Goal: Contribute content: Add original content to the website for others to see

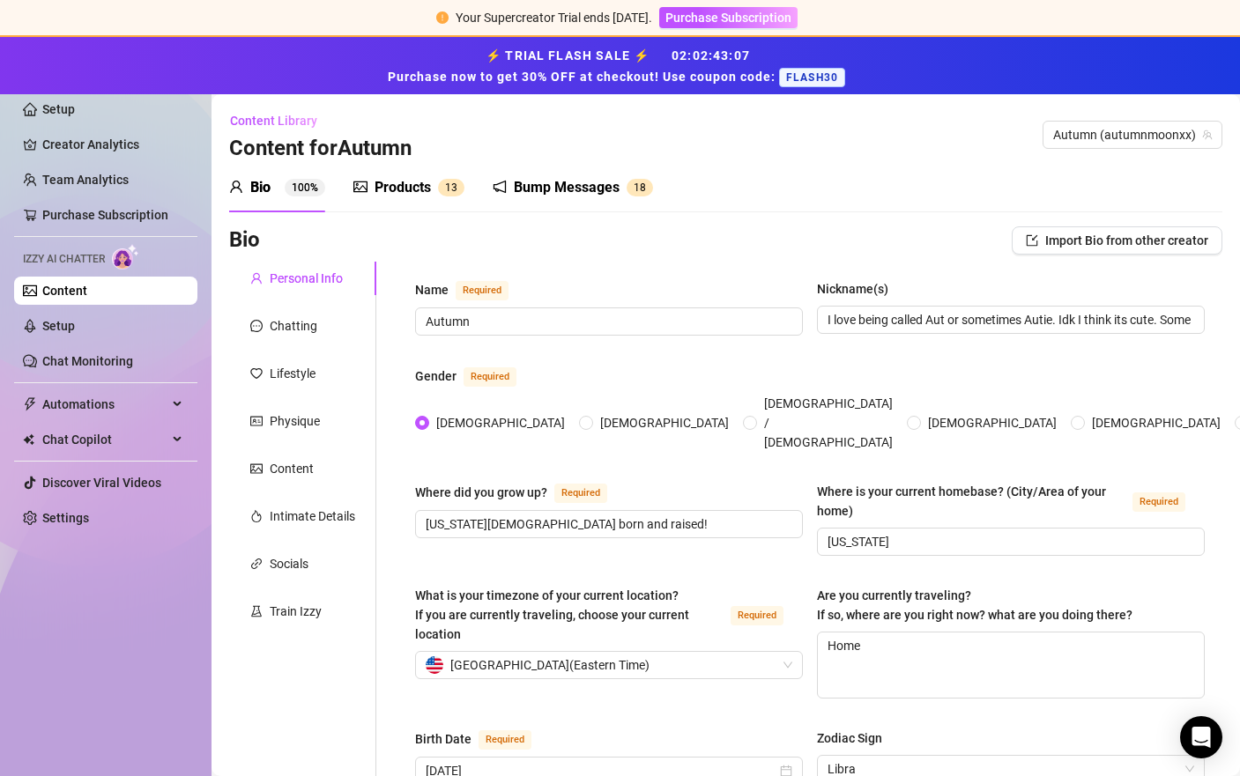
click at [610, 177] on div "Bump Messages" at bounding box center [567, 187] width 106 height 21
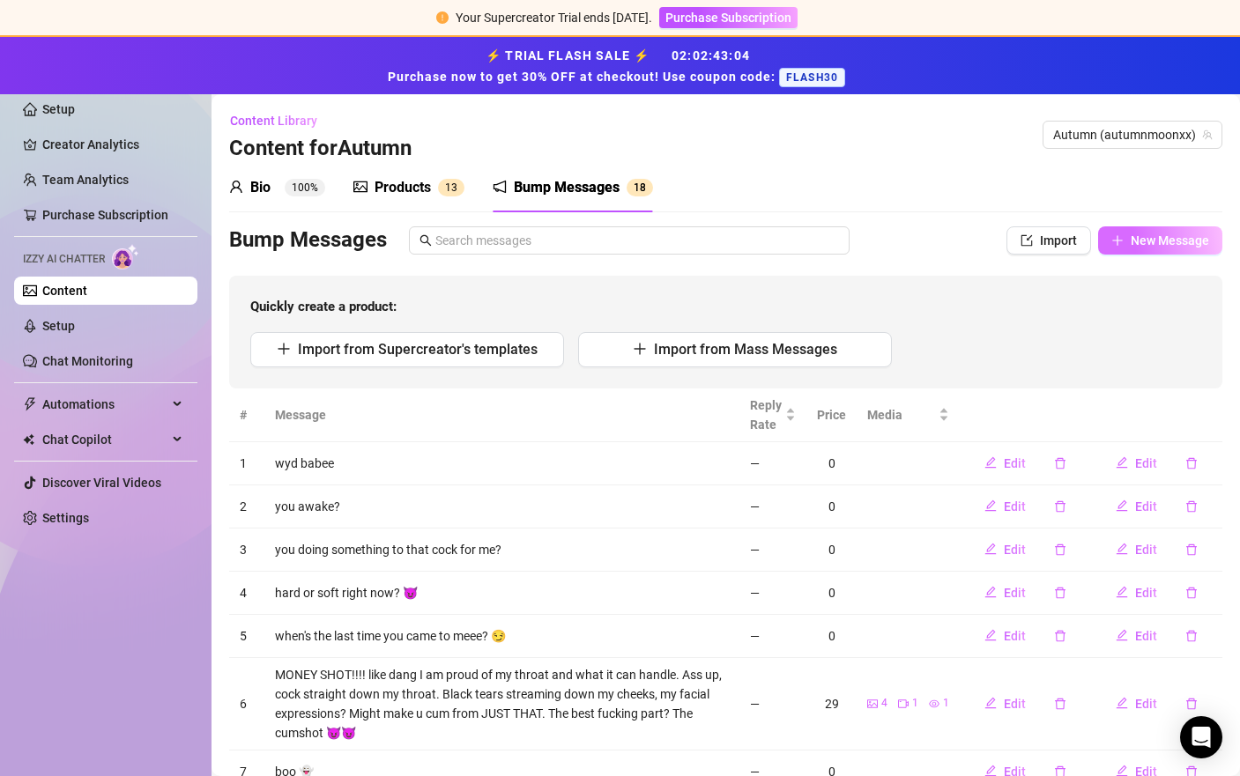
click at [1111, 235] on icon "plus" at bounding box center [1117, 240] width 12 height 12
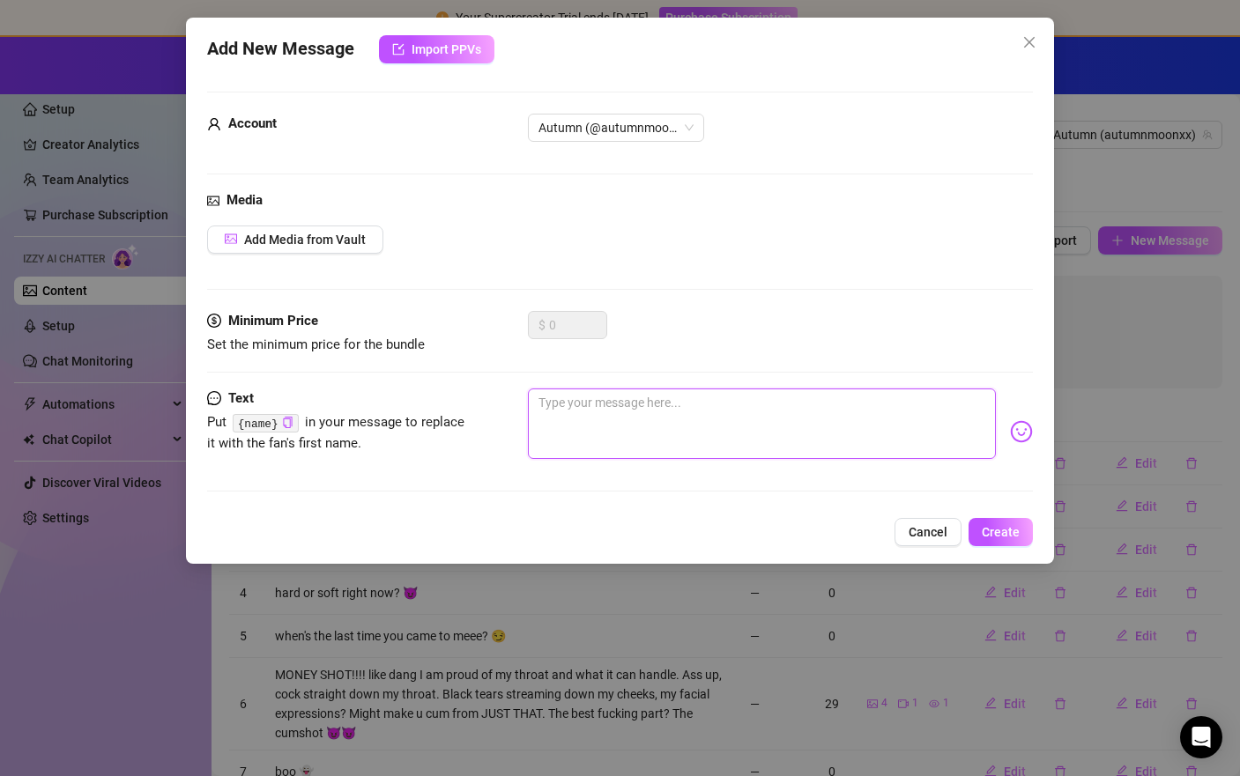
click at [700, 391] on textarea at bounding box center [762, 424] width 468 height 70
type textarea "w"
type textarea "wh"
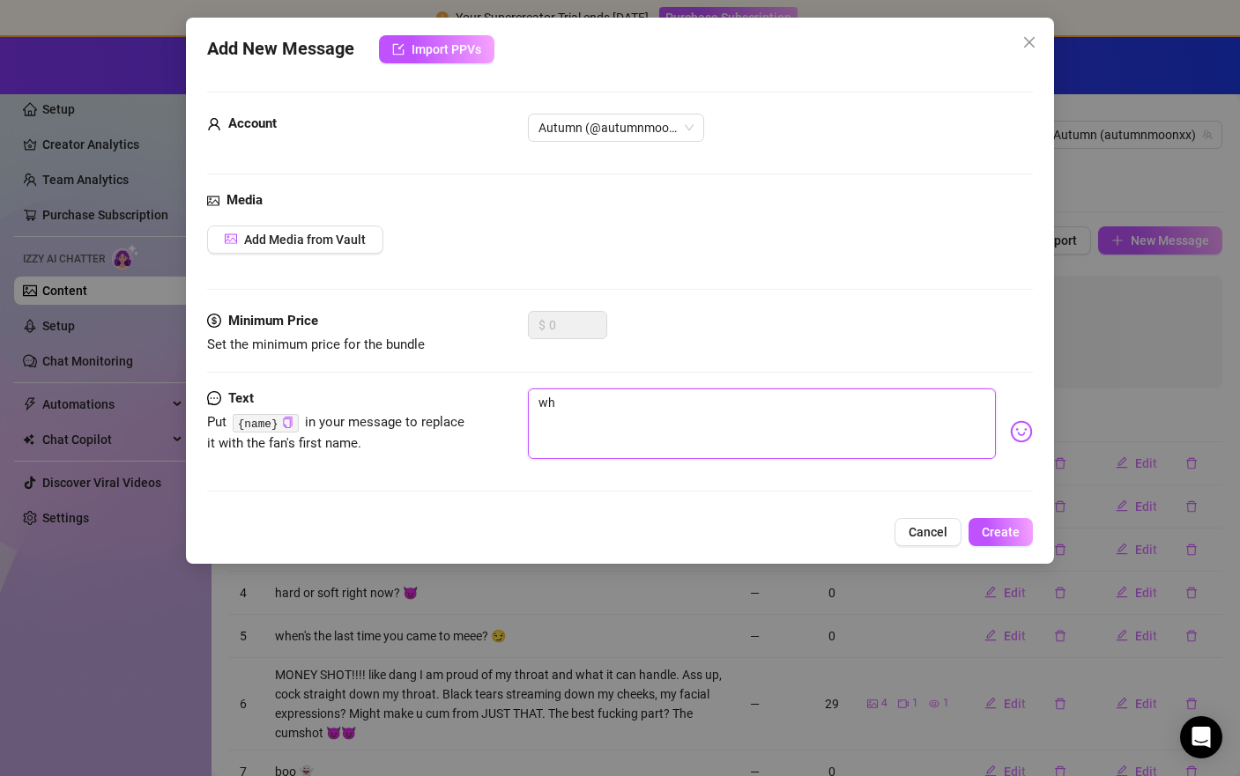
type textarea "whe"
type textarea "when"
type textarea "whene"
type textarea "whener"
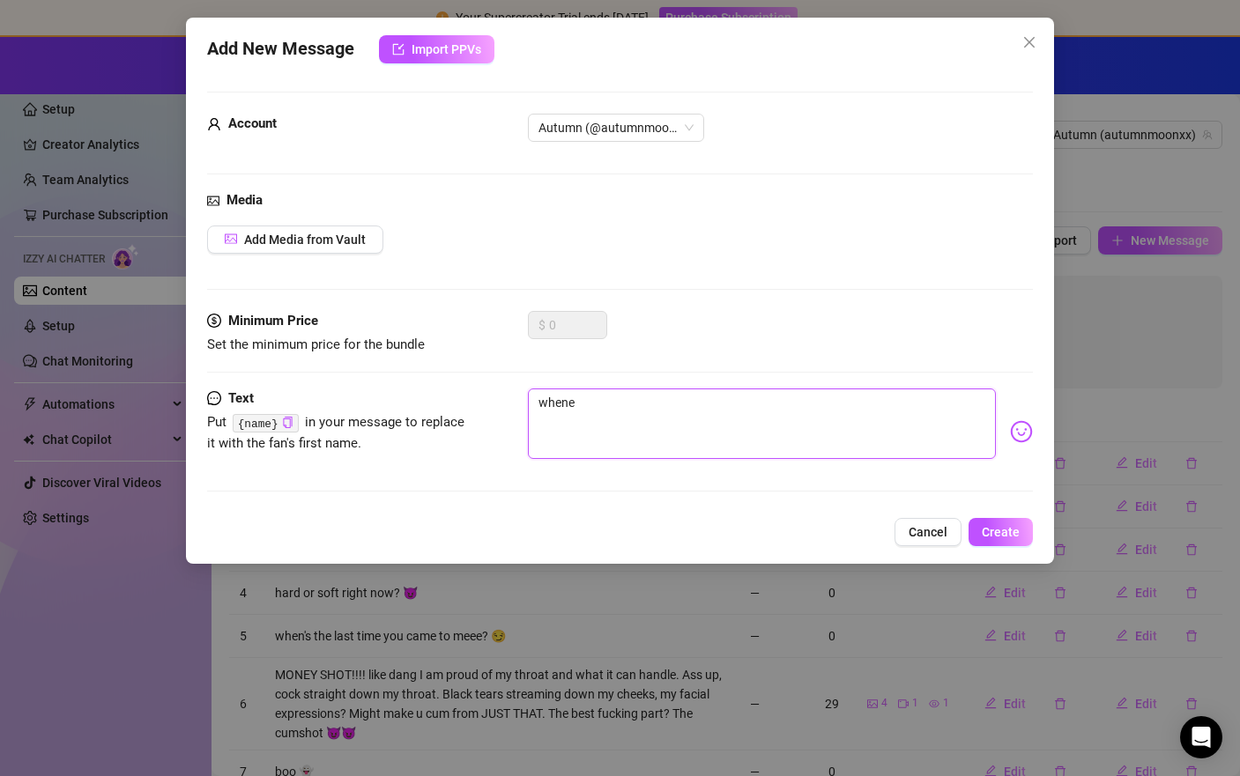
type textarea "whener"
type textarea "whene"
type textarea "whenev"
type textarea "wheneve"
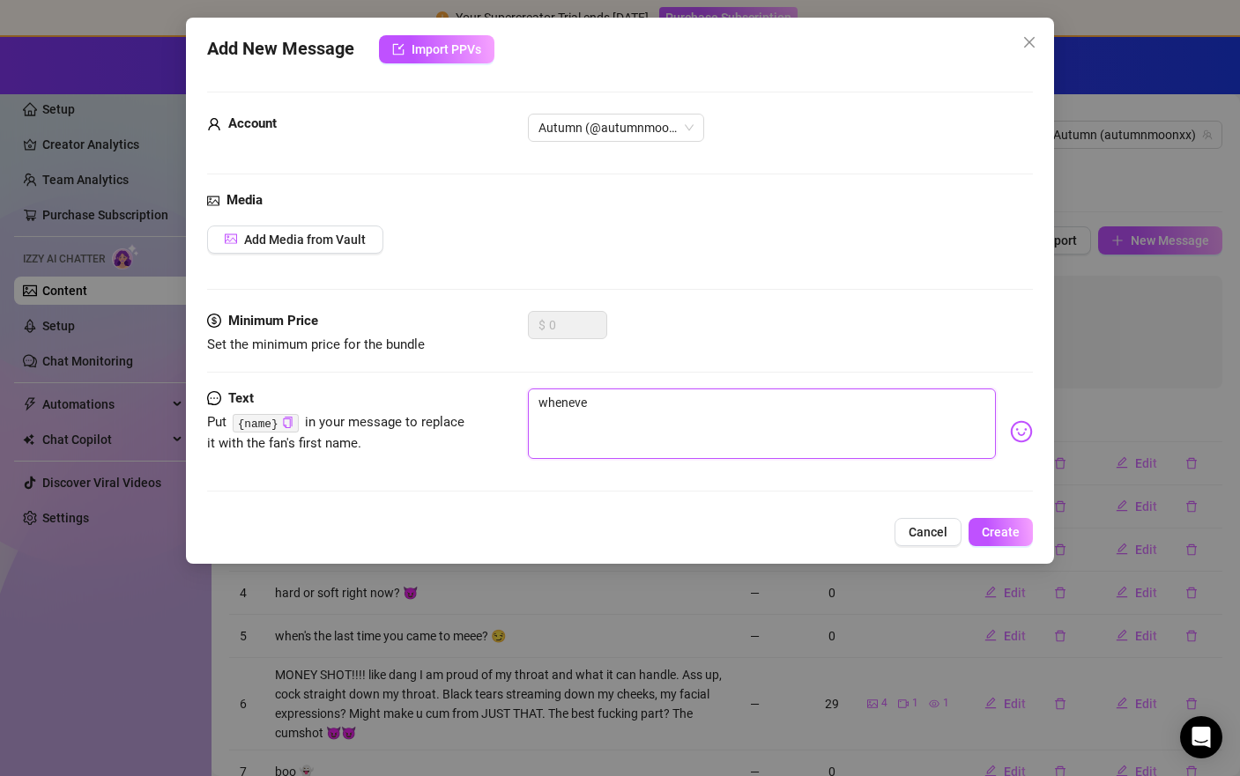
type textarea "whenever"
type textarea "whenever y"
type textarea "whenever yo"
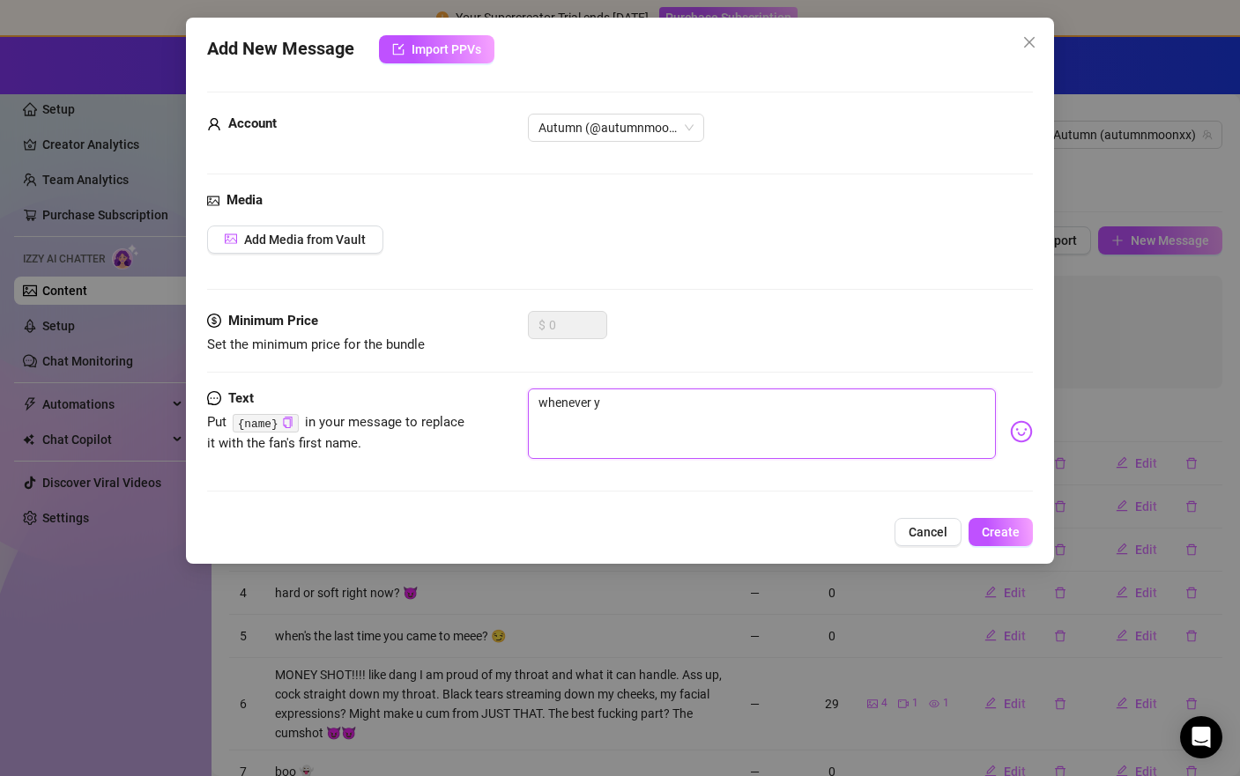
type textarea "whenever yo"
type textarea "whenever you"
type textarea "whenever you s"
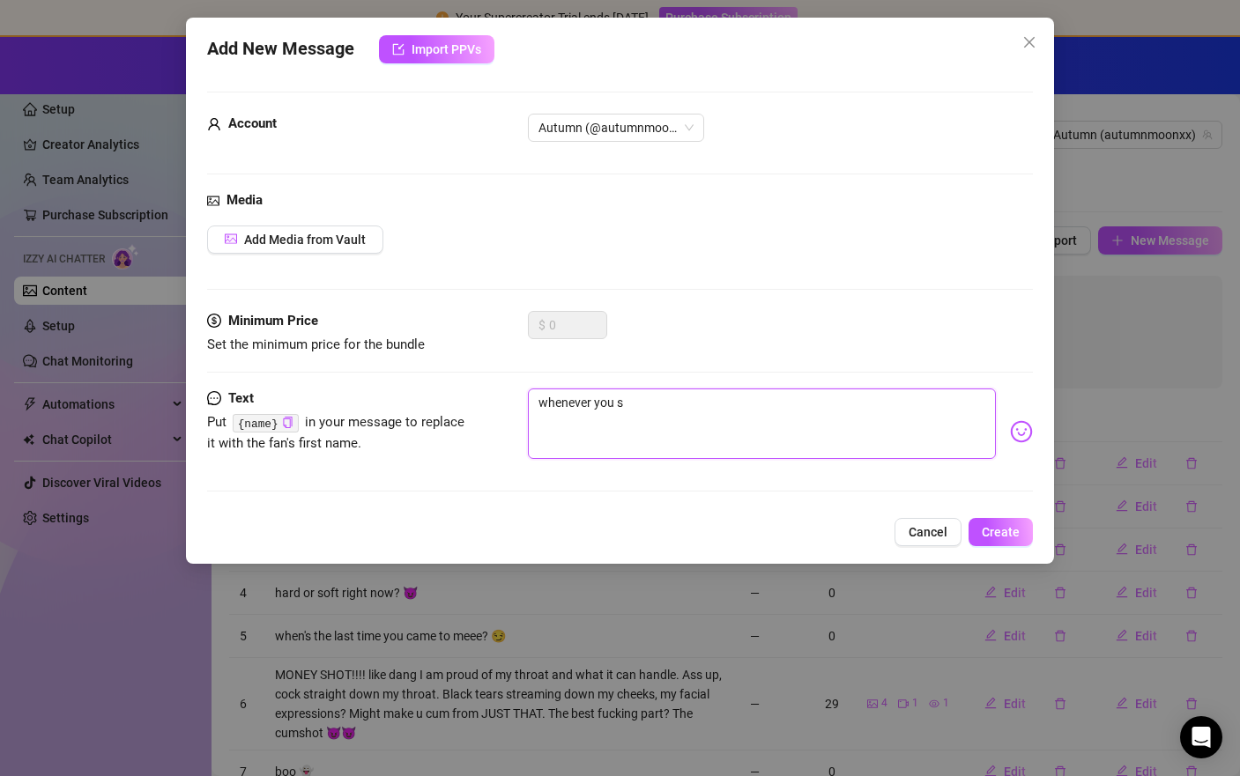
type textarea "whenever you se"
type textarea "whenever you see"
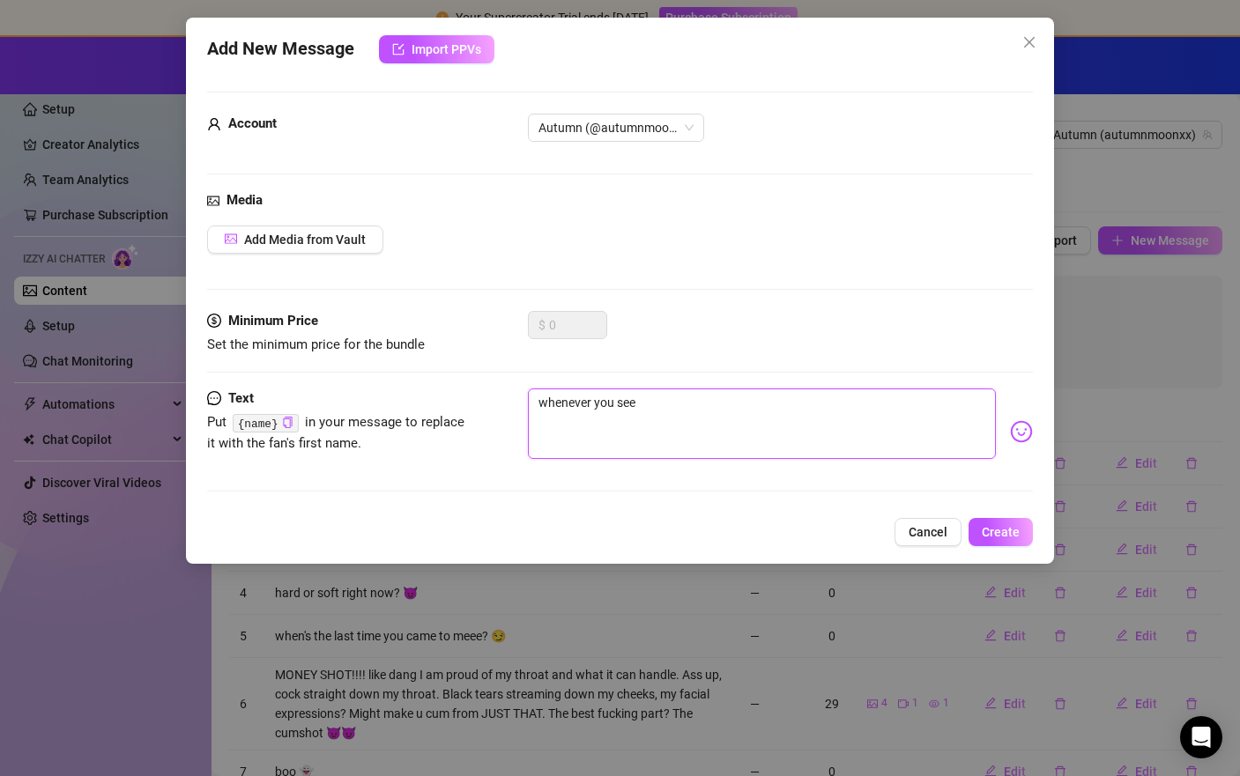
type textarea "whenever you see"
type textarea "whenever you see t"
type textarea "whenever you see th"
type textarea "whenever you see the"
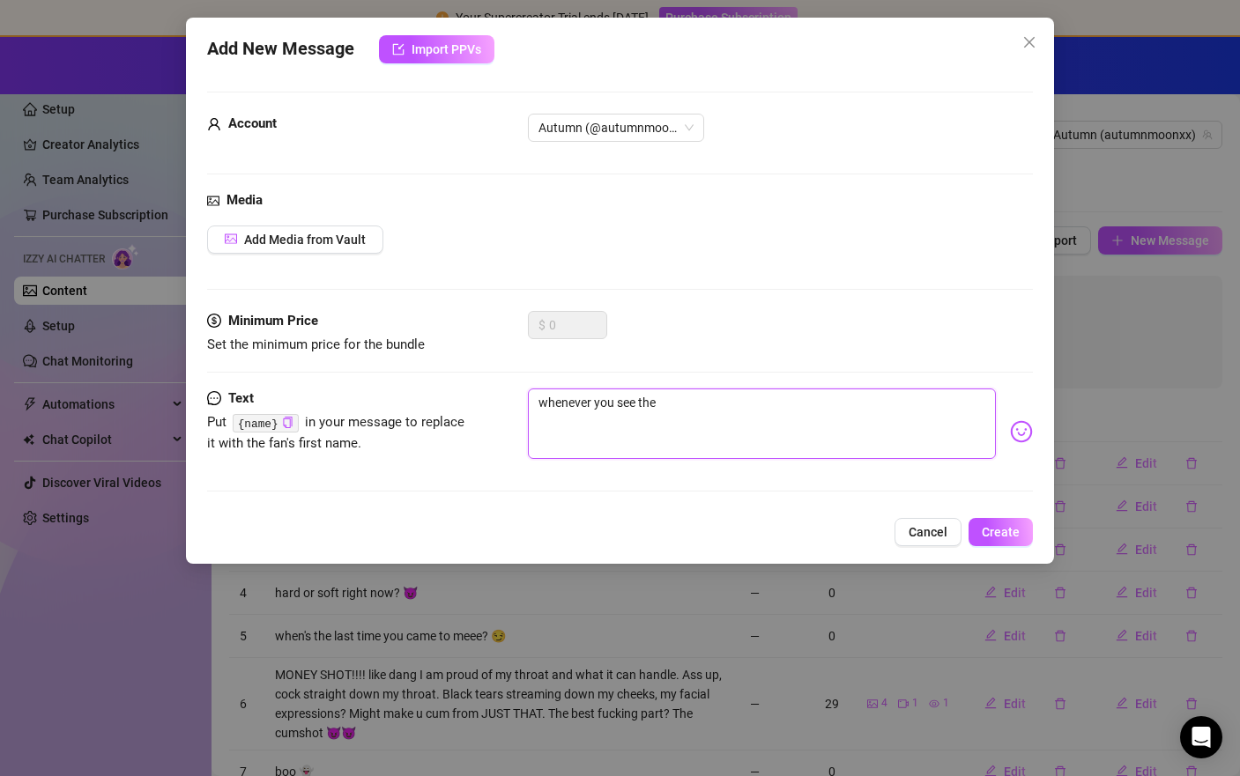
type textarea "whenever you see the"
type textarea "whenever you see the m"
type textarea "whenever you see the mo"
type textarea "whenever you see the m"
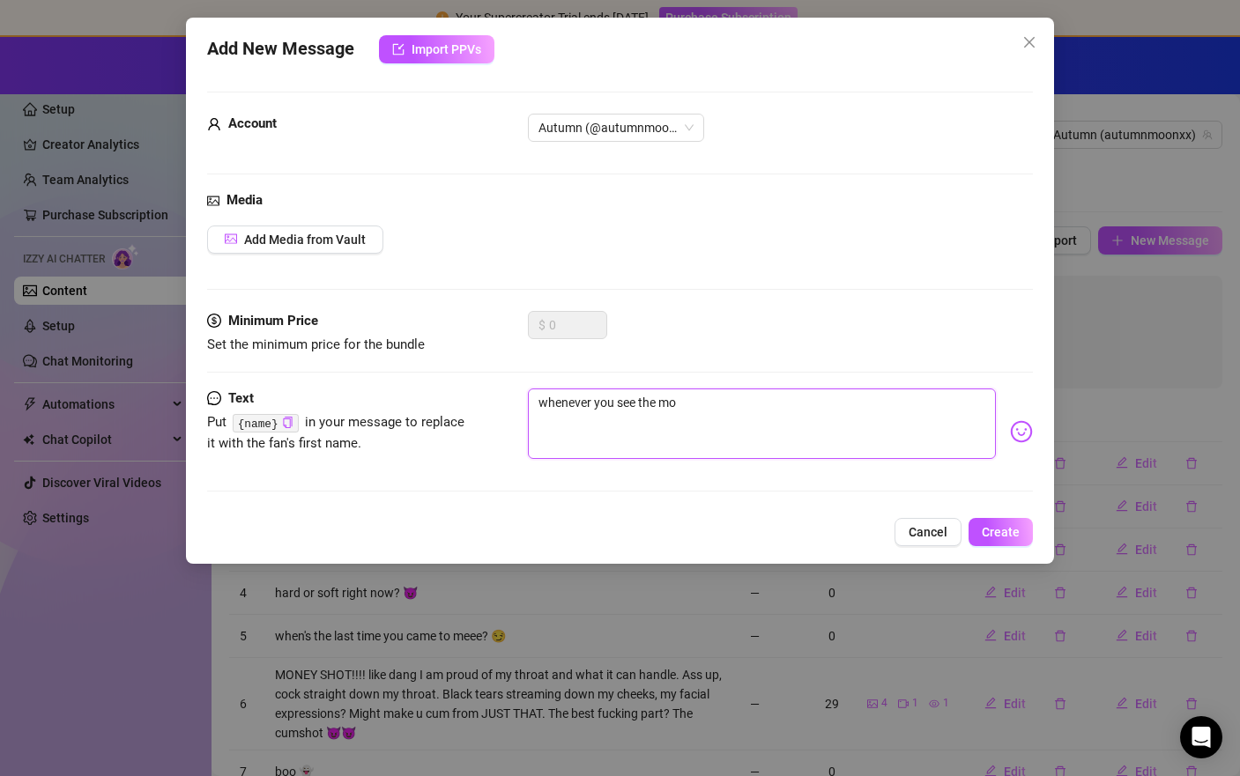
type textarea "whenever you see the m"
type textarea "whenever you see the"
type textarea "whenever you see the c"
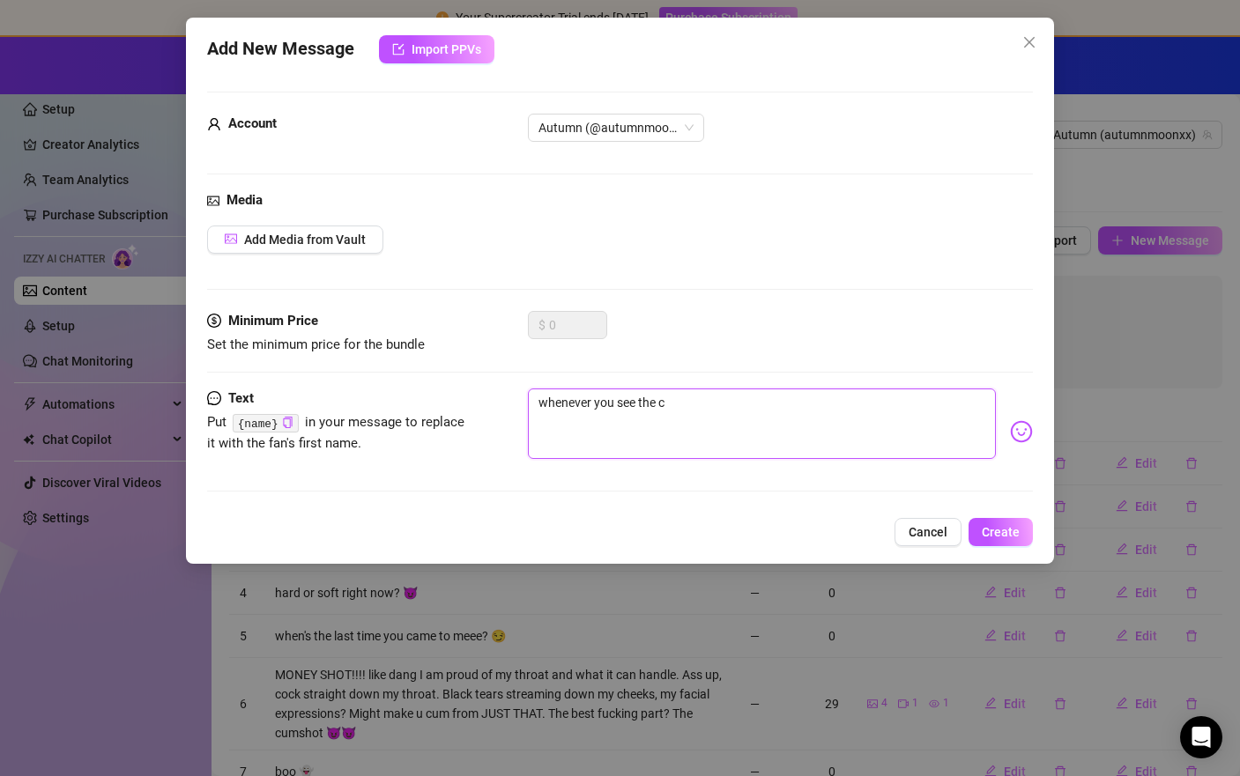
type textarea "whenever you see the co"
type textarea "whenever you see the col"
type textarea "whenever you see the colo"
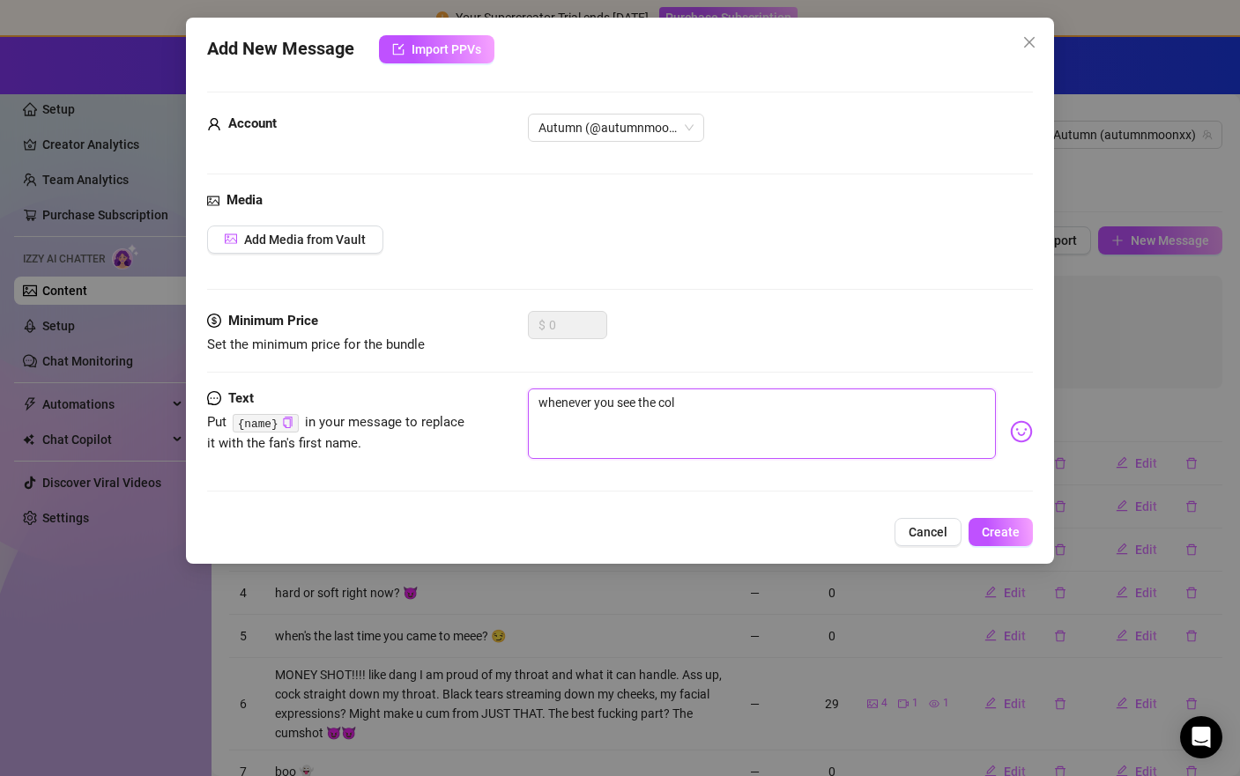
type textarea "whenever you see the colo"
type textarea "whenever you see the color"
type textarea "whenever you see the color p"
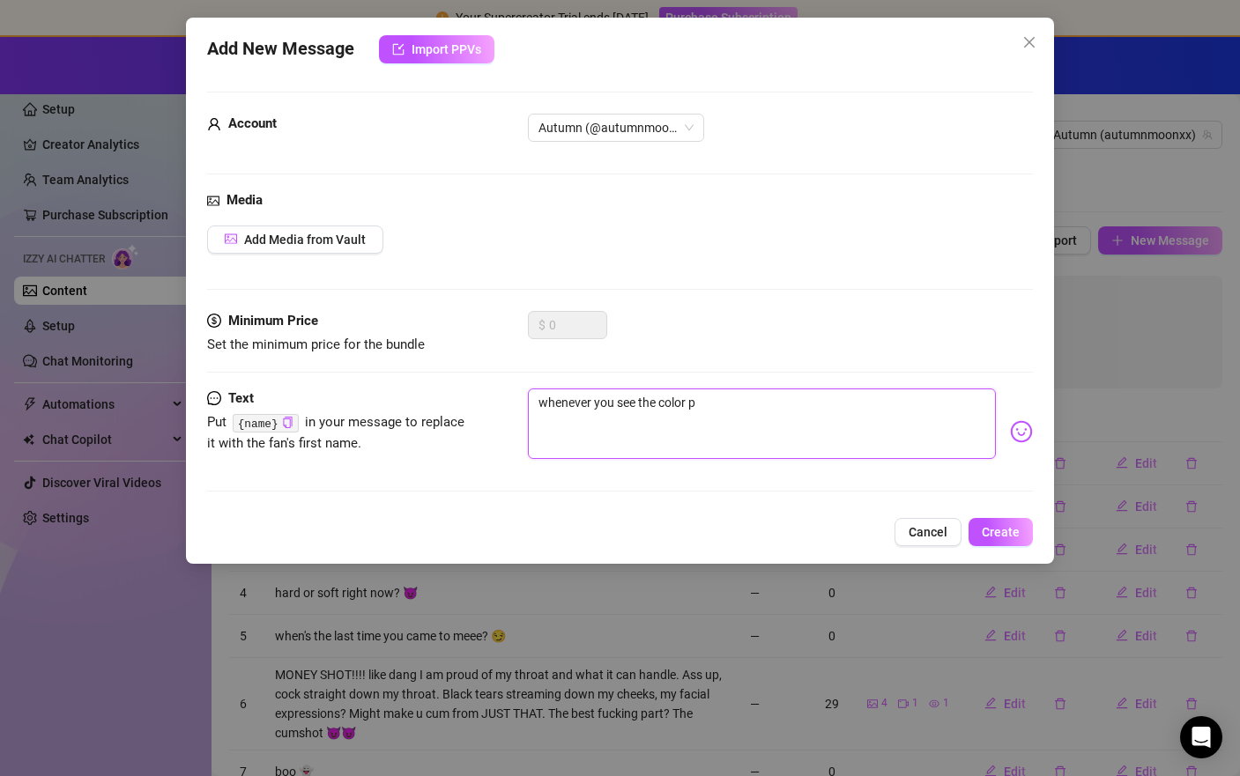
type textarea "whenever you see the color pu"
type textarea "whenever you see the color pur"
type textarea "whenever you see the color purp"
type textarea "whenever you see the color purpl"
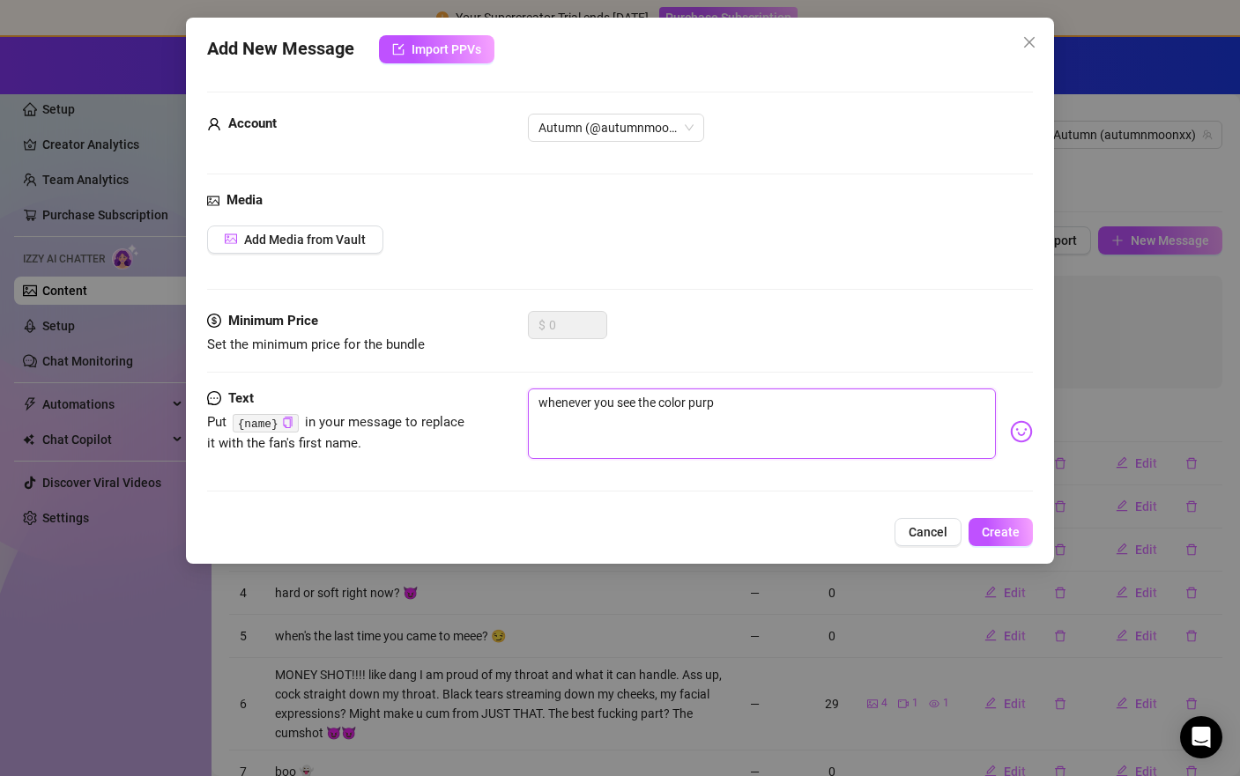
type textarea "whenever you see the color purpl"
type textarea "whenever you see the color purple"
type textarea "whenever you see the color purple o"
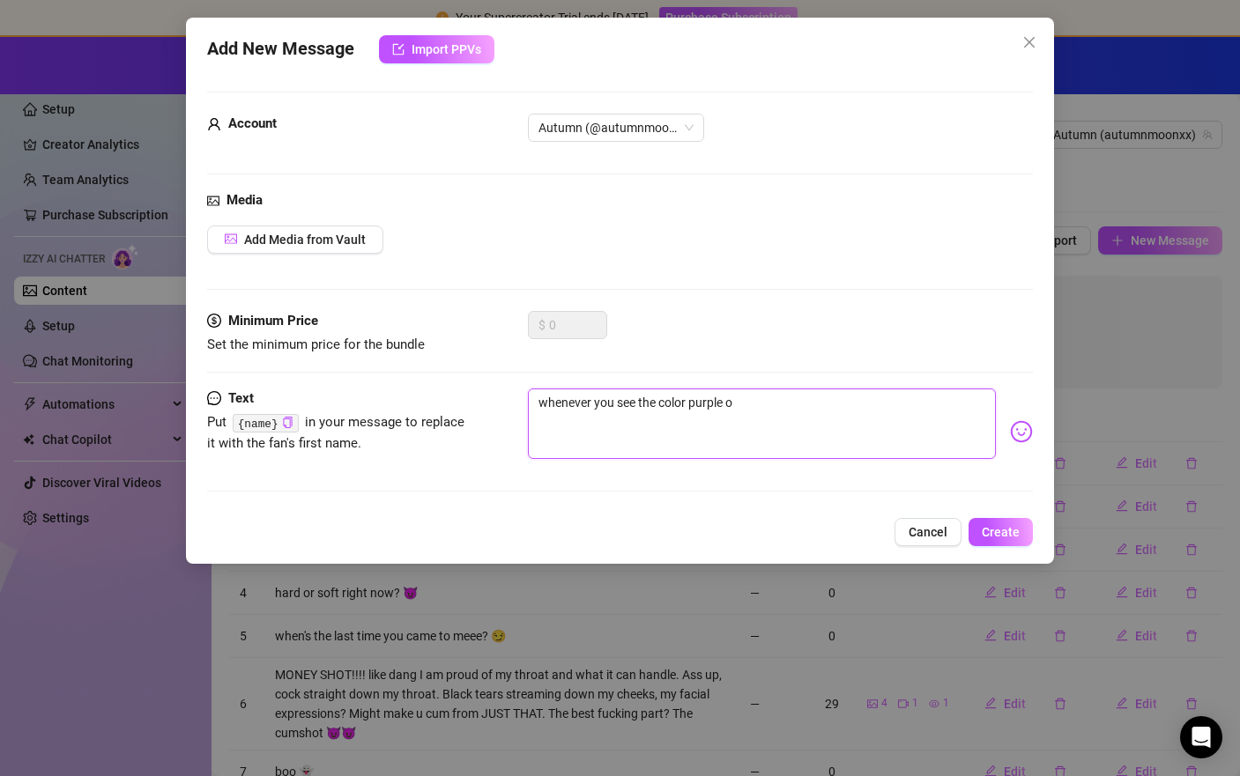
type textarea "whenever you see the color purple or"
type textarea "whenever you see the color purple or t"
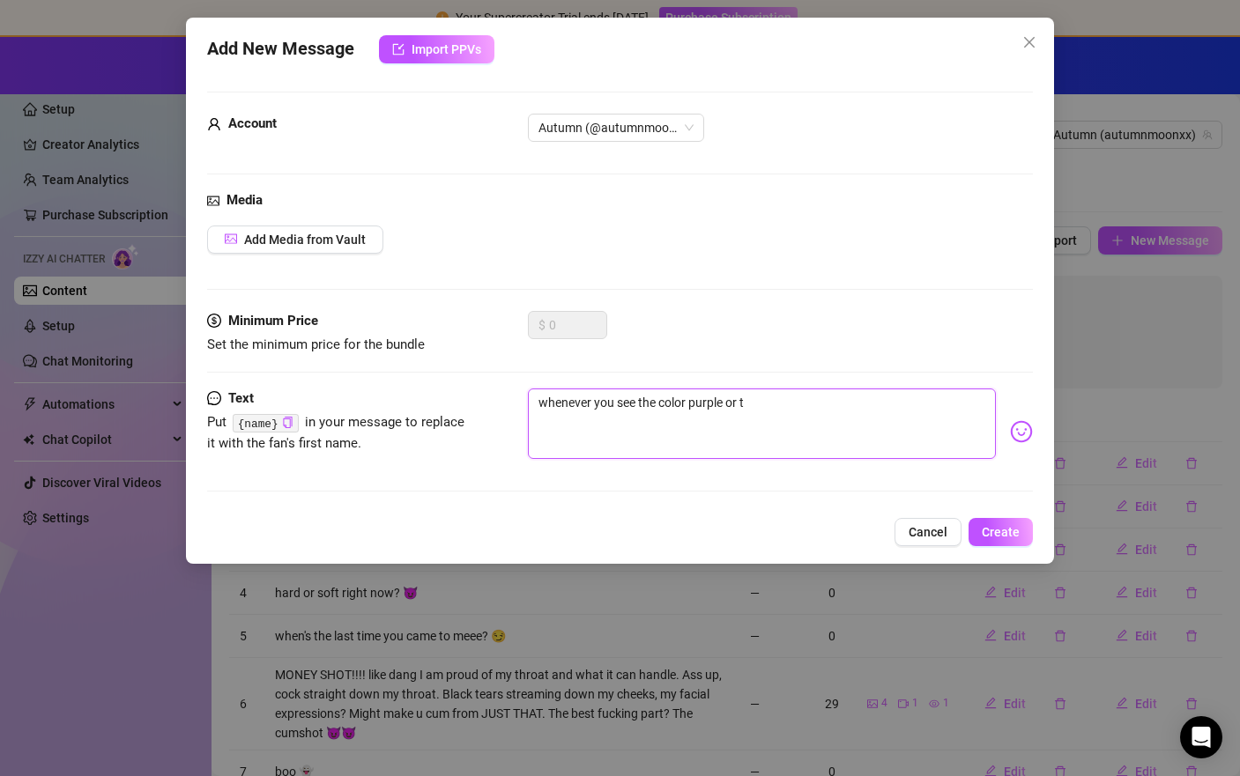
type textarea "whenever you see the color purple or th"
type textarea "whenever you see the color purple or the"
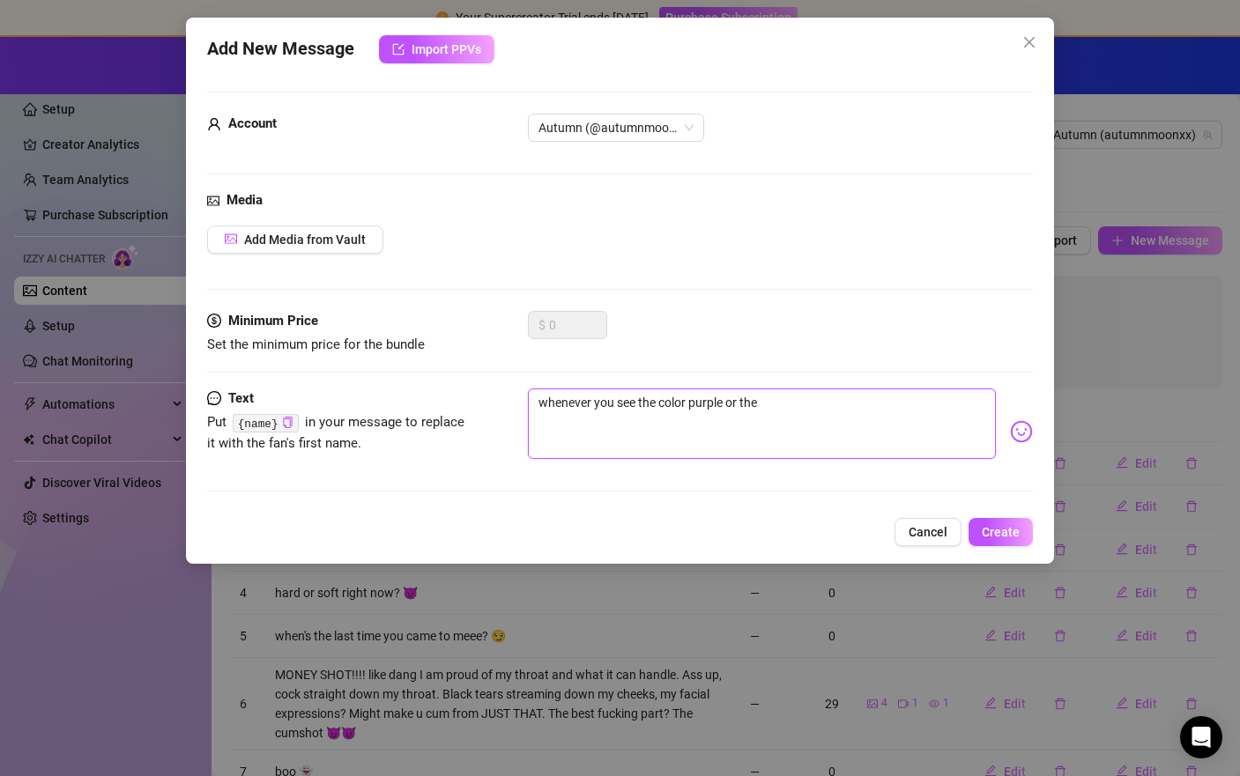
type textarea "whenever you see the color purple or the m"
type textarea "whenever you see the color purple or the mo"
type textarea "whenever you see the color purple or the moo"
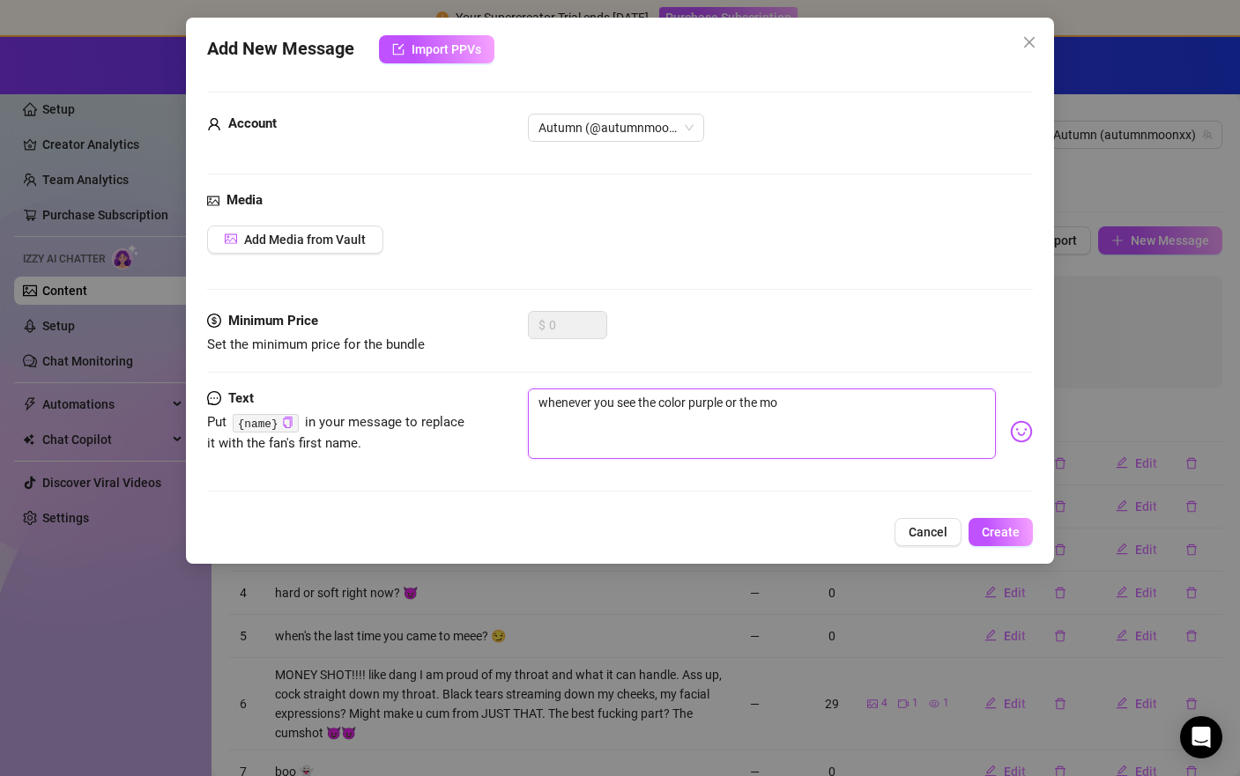
type textarea "whenever you see the color purple or the moo"
type textarea "whenever you see the color purple or the moon"
type textarea "whenever you see the color purple or the moon,"
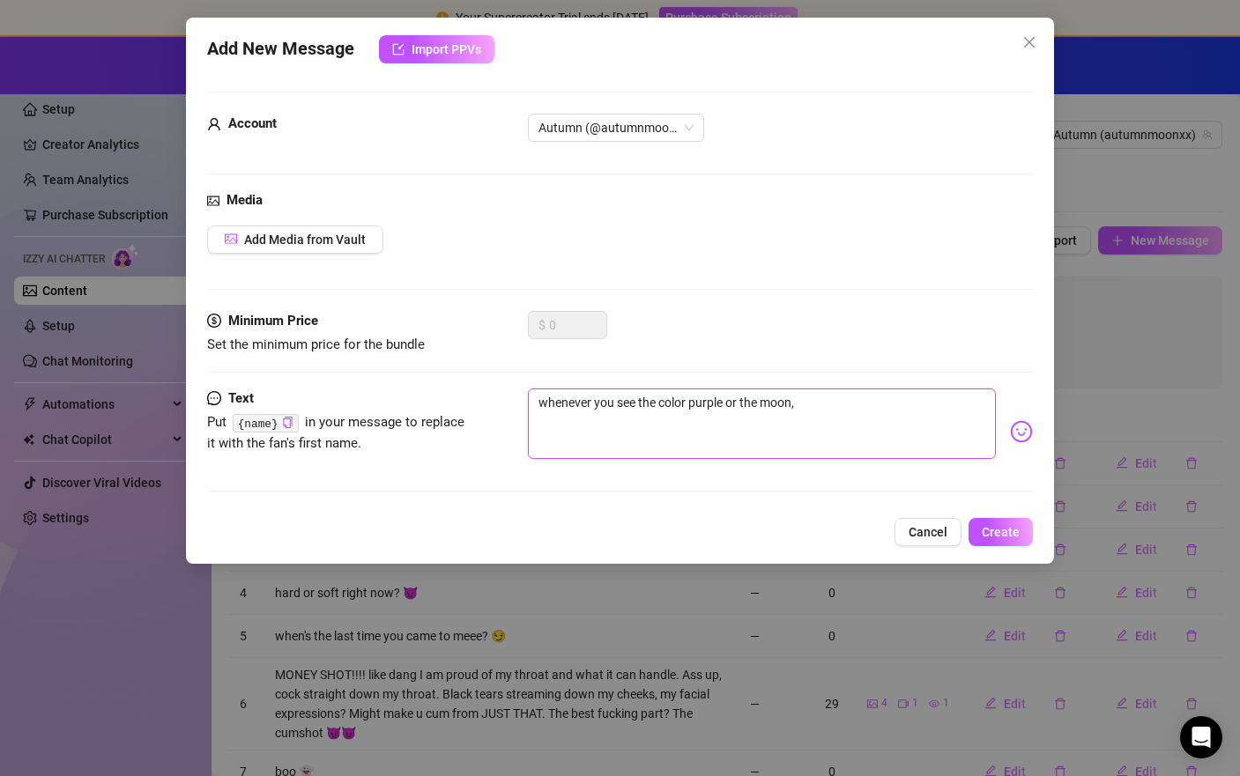
type textarea "whenever you see the color purple or the moon,"
type textarea "whenever you see the color purple or the moon, u"
type textarea "whenever you see the color purple or the moon,"
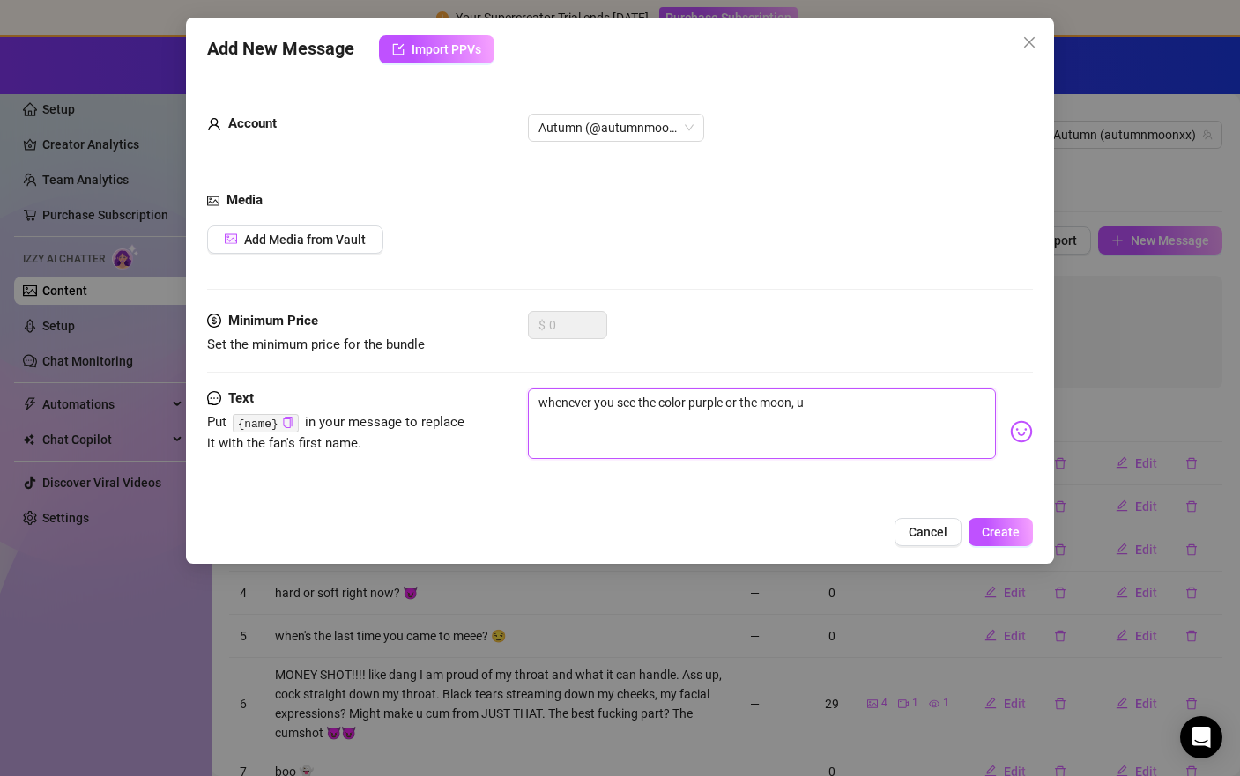
type textarea "whenever you see the color purple or the moon,"
type textarea "whenever you see the color purple or the moon, i"
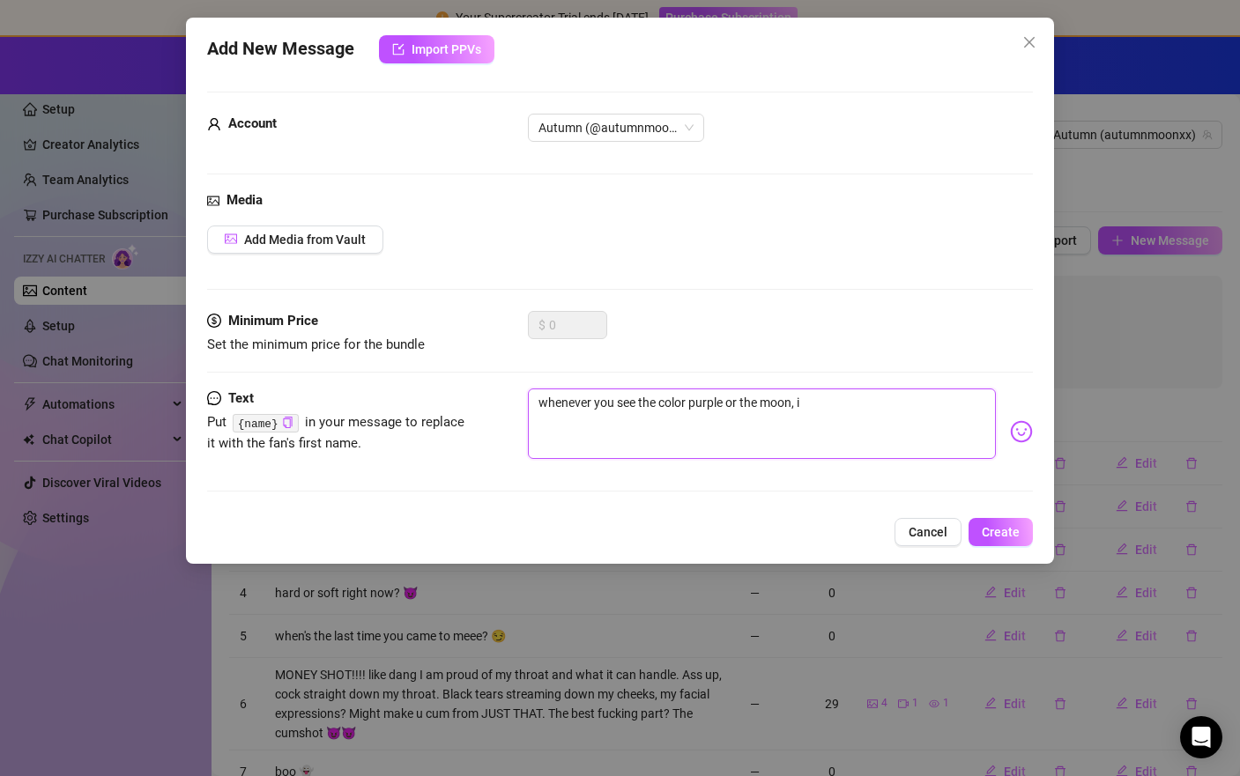
type textarea "whenever you see the color purple or the moon, i t"
type textarea "whenever you see the color purple or the moon, i tr"
type textarea "whenever you see the color purple or the moon, i tru"
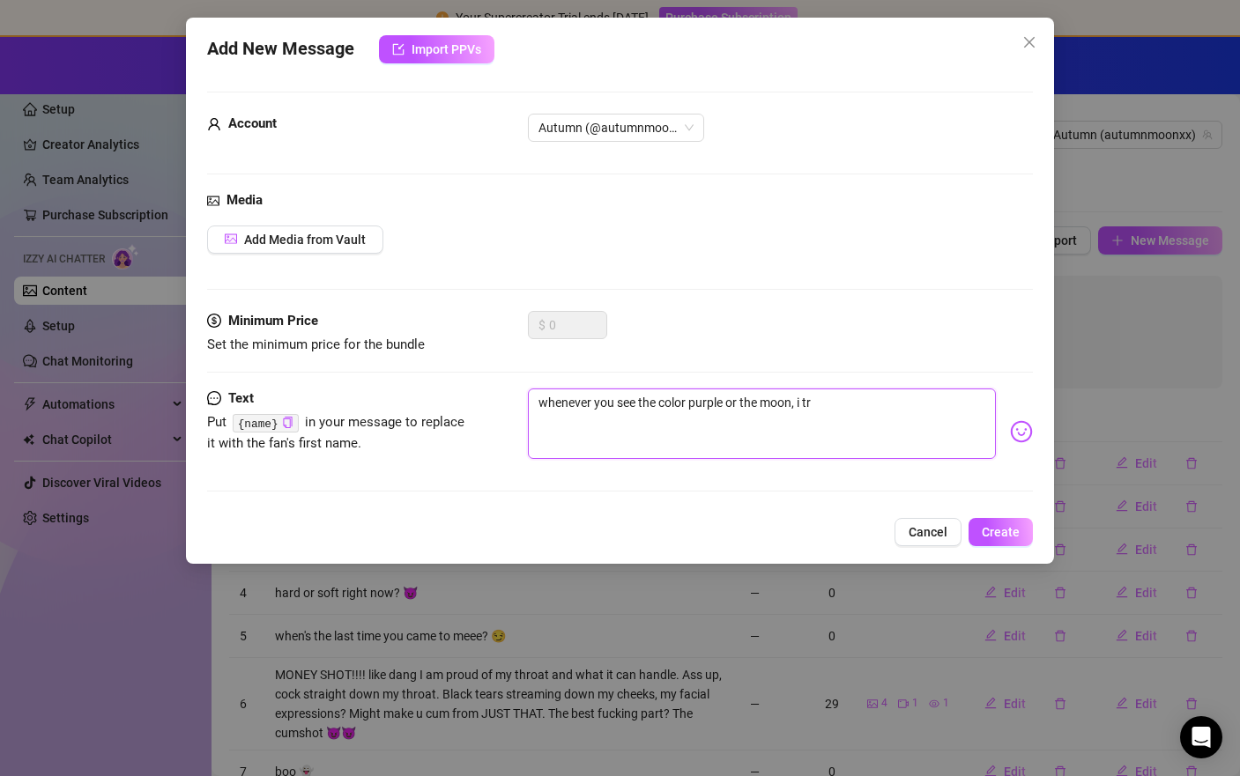
type textarea "whenever you see the color purple or the moon, i tru"
type textarea "whenever you see the color purple or the moon, i trut"
type textarea "whenever you see the color purple or the moon, i truth"
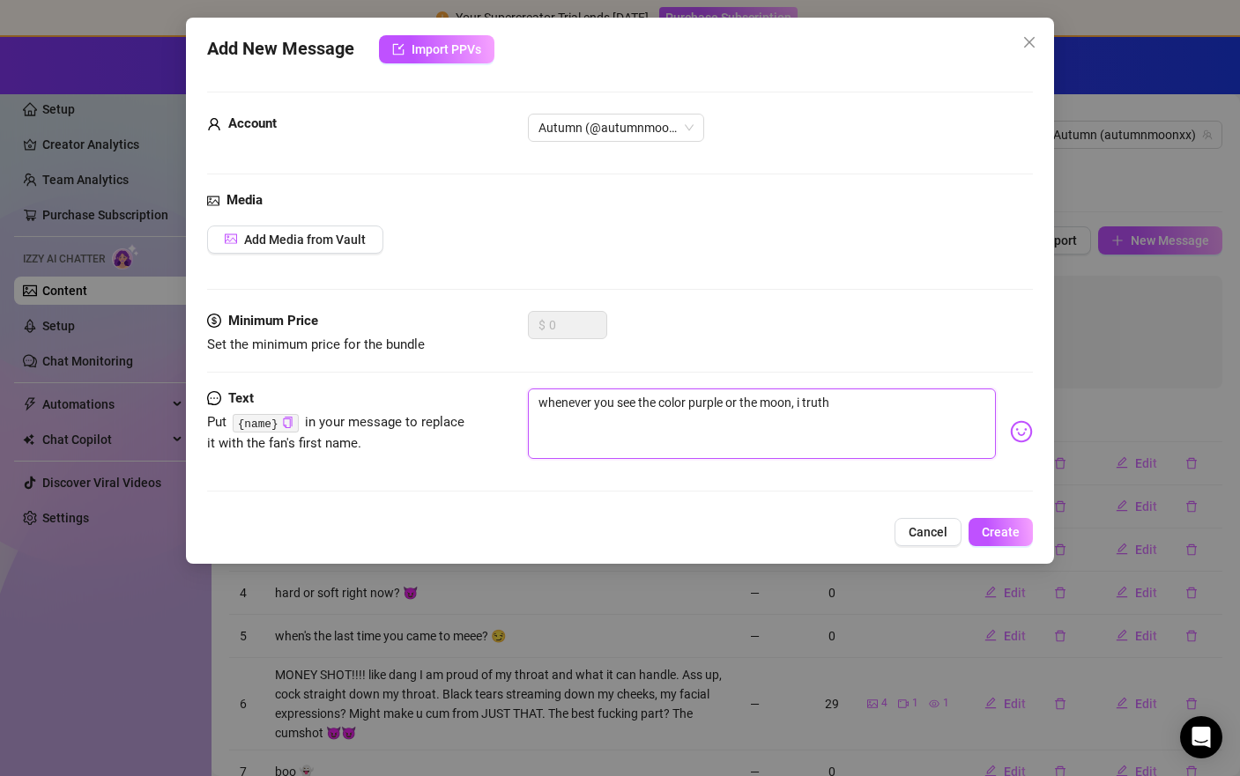
type textarea "whenever you see the color purple or the moon, i truthf"
type textarea "whenever you see the color purple or the moon, i truthfu"
type textarea "whenever you see the color purple or the moon, i truthful"
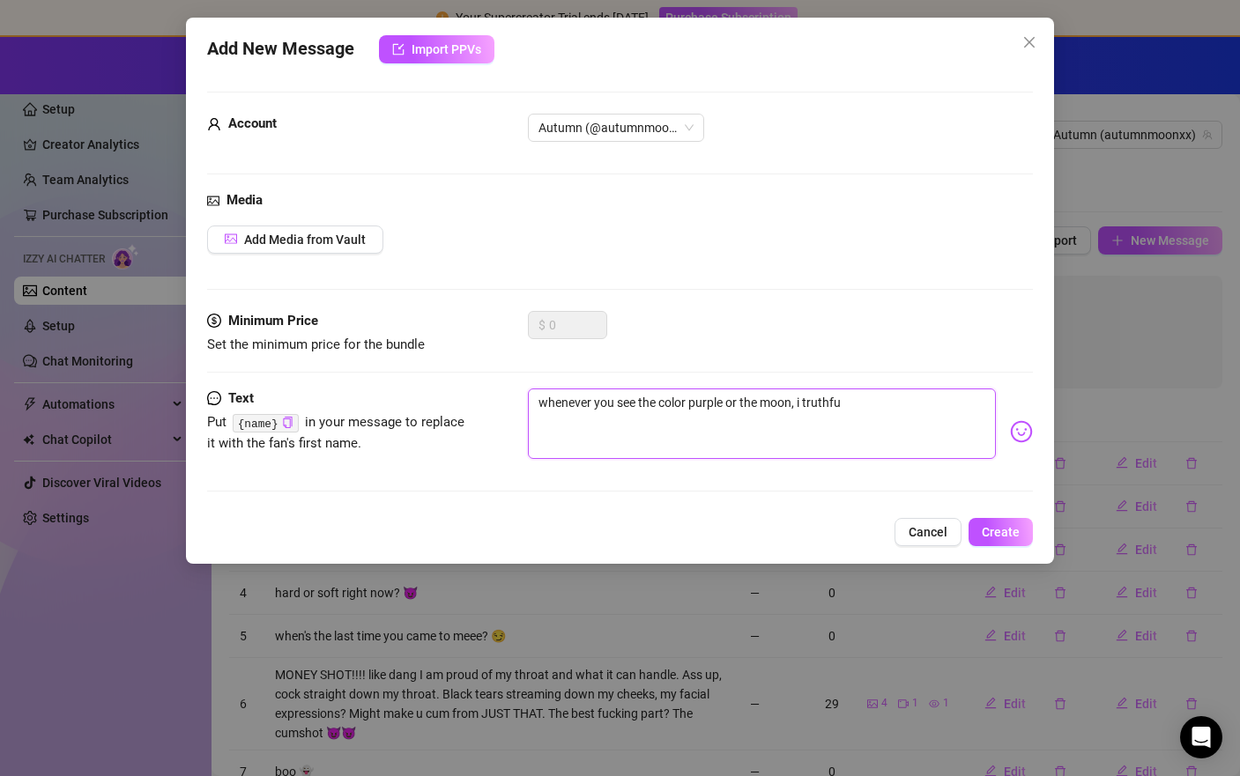
type textarea "whenever you see the color purple or the moon, i truthful"
type textarea "whenever you see the color purple or the moon, i truthfull"
type textarea "whenever you see the color purple or the moon, i truthfully"
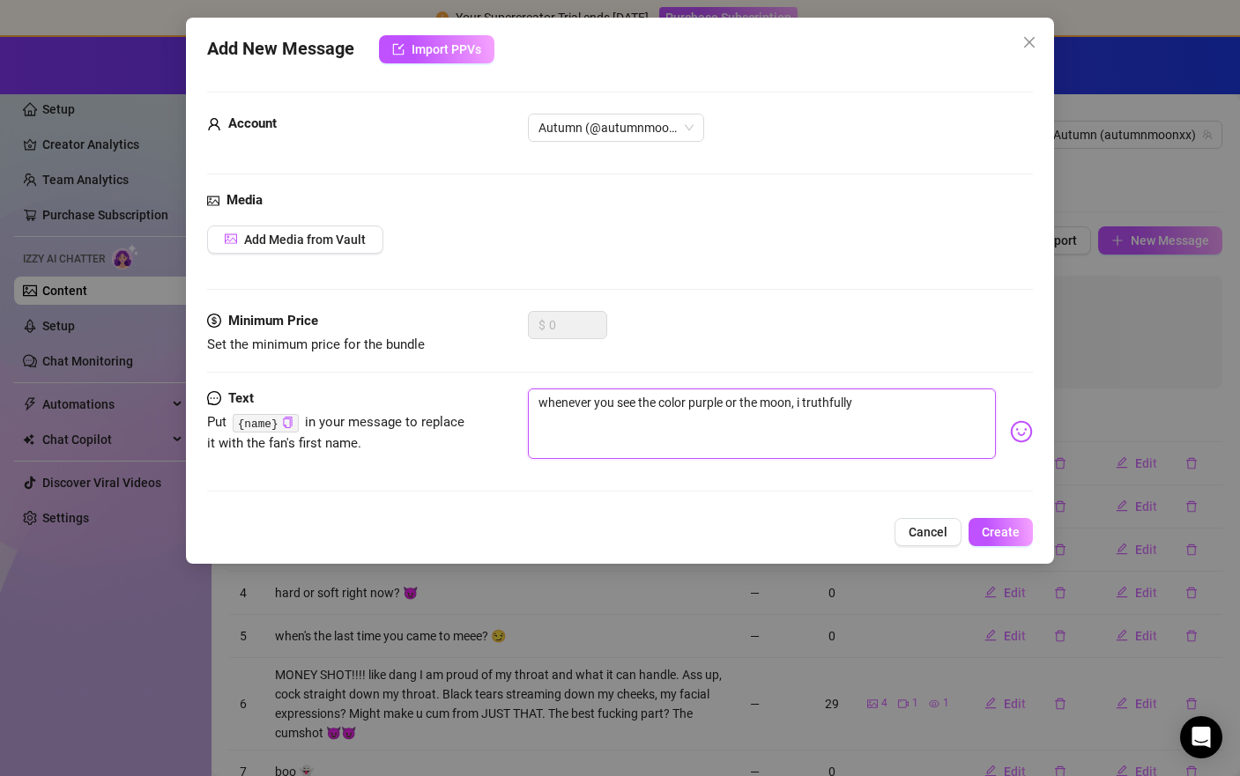
type textarea "whenever you see the color purple or the moon, i truthfully"
type textarea "whenever you see the color purple or the moon, i truthfully h"
type textarea "whenever you see the color purple or the moon, i truthfully ho"
type textarea "whenever you see the color purple or the moon, i truthfully hop"
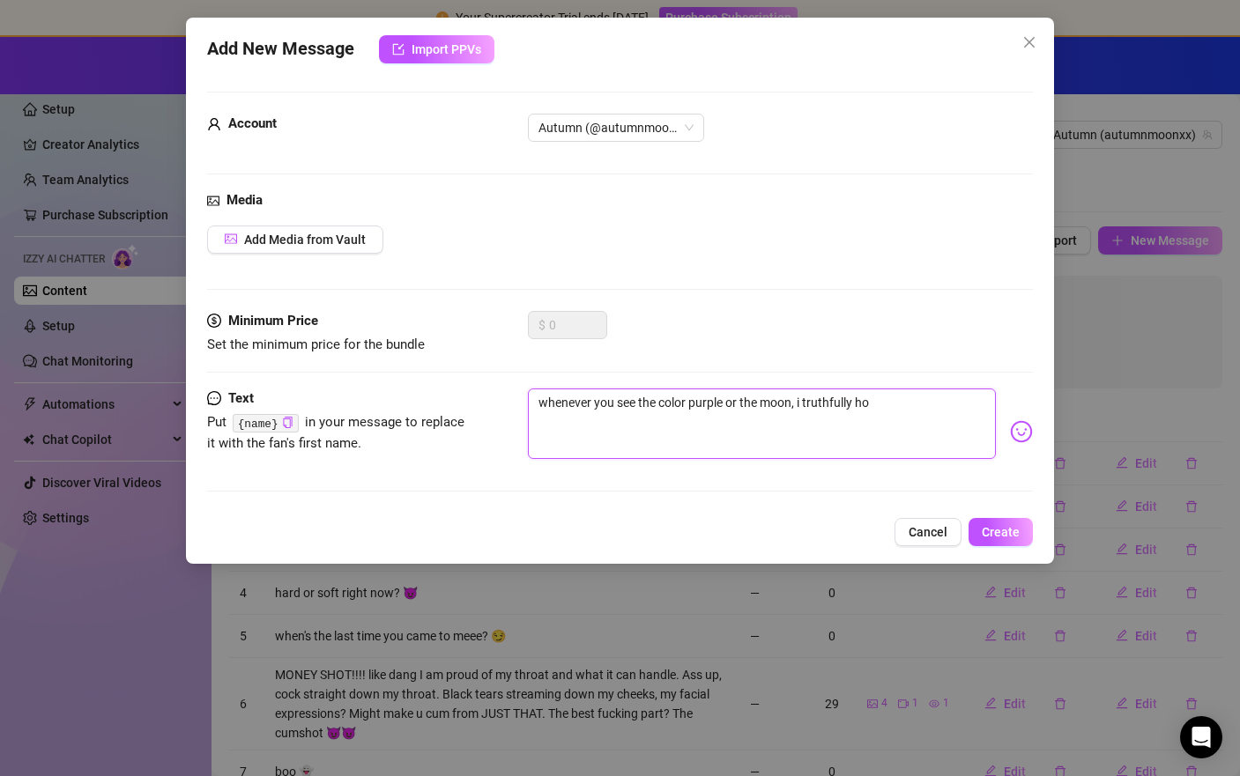
type textarea "whenever you see the color purple or the moon, i truthfully hop"
type textarea "whenever you see the color purple or the moon, i truthfully hope"
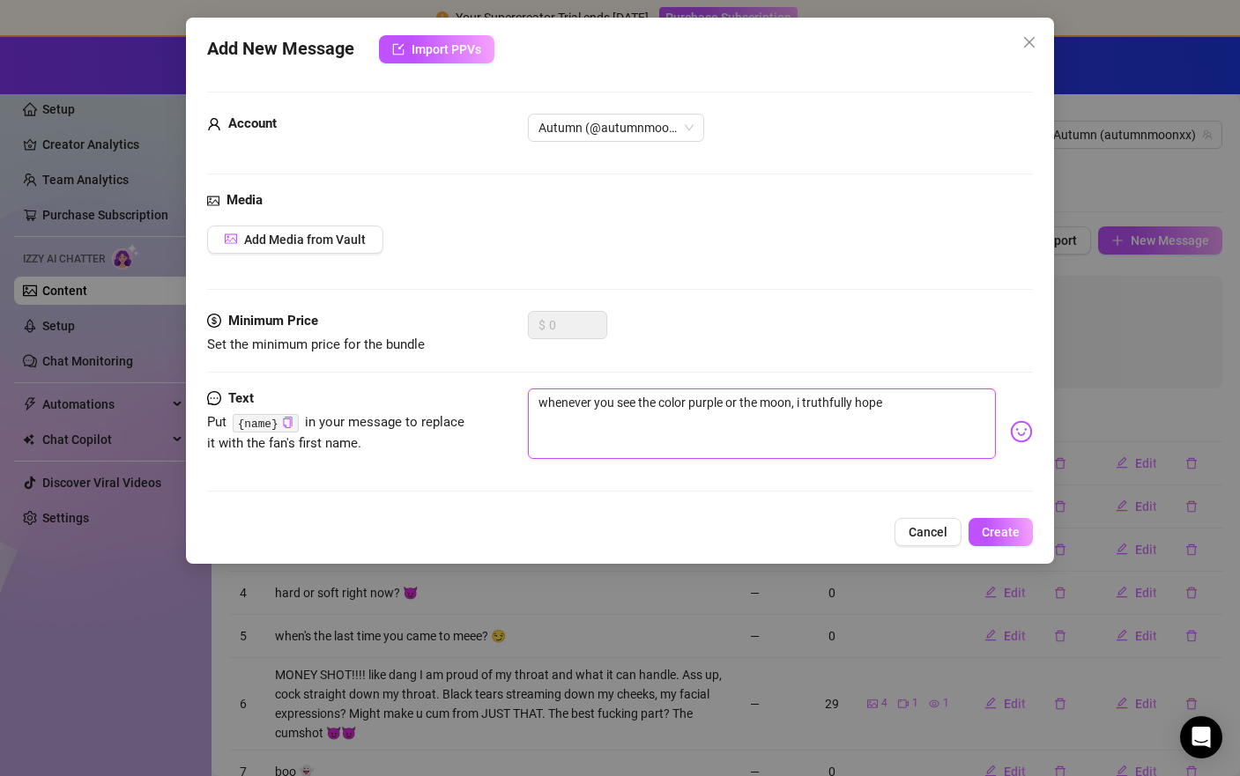
type textarea "whenever you see the color purple or the moon, i truthfully hope y"
type textarea "whenever you see the color purple or the moon, i truthfully hope yo"
type textarea "whenever you see the color purple or the moon, i truthfully hope you"
type textarea "whenever you see the color purple or the moon, i truthfully hope you t"
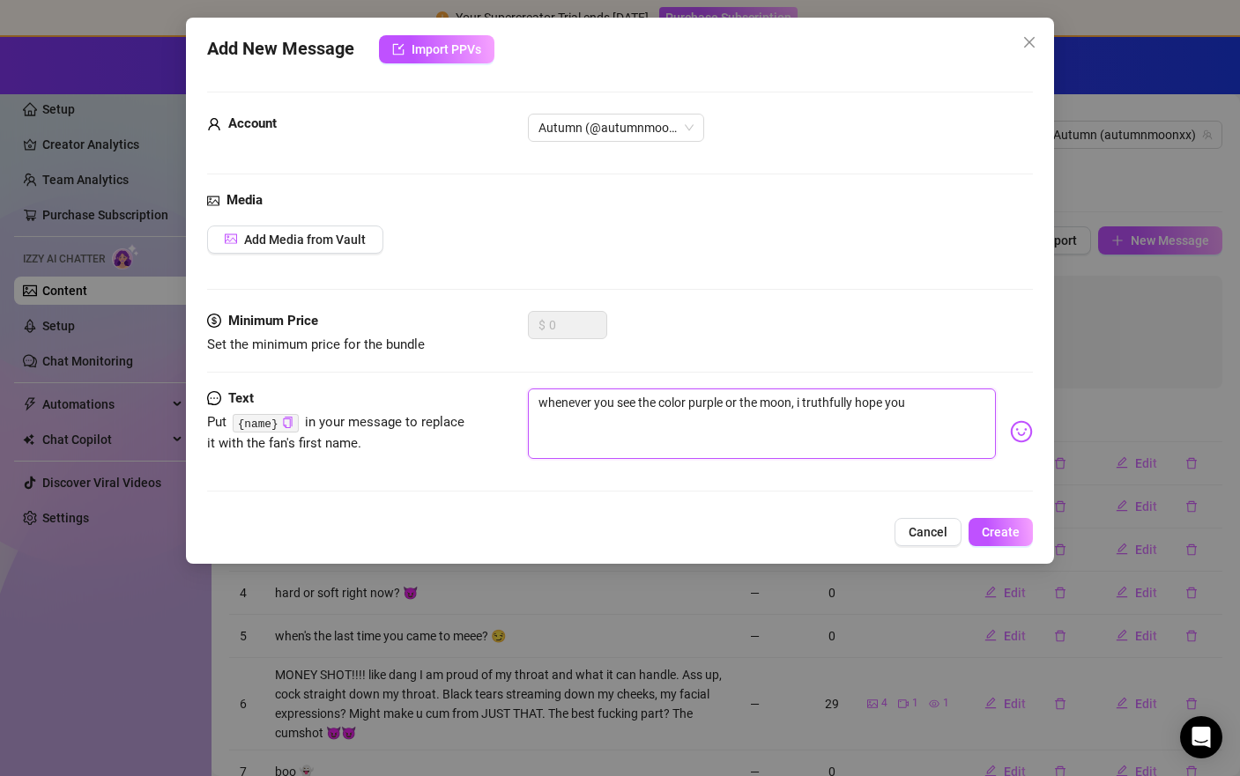
type textarea "whenever you see the color purple or the moon, i truthfully hope you t"
type textarea "whenever you see the color purple or the moon, i truthfully hope you th"
type textarea "whenever you see the color purple or the moon, i truthfully hope you thi"
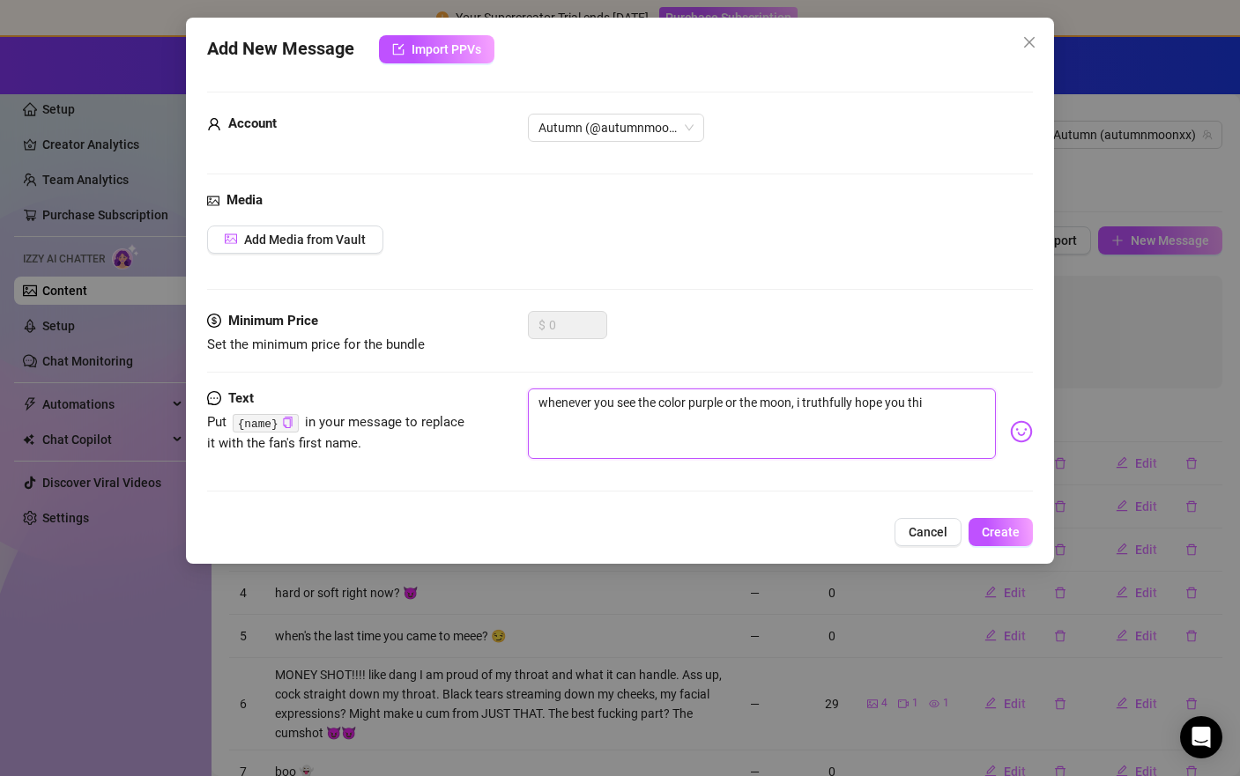
type textarea "whenever you see the color purple or the moon, i truthfully hope you thin"
type textarea "whenever you see the color purple or the moon, i truthfully hope you think"
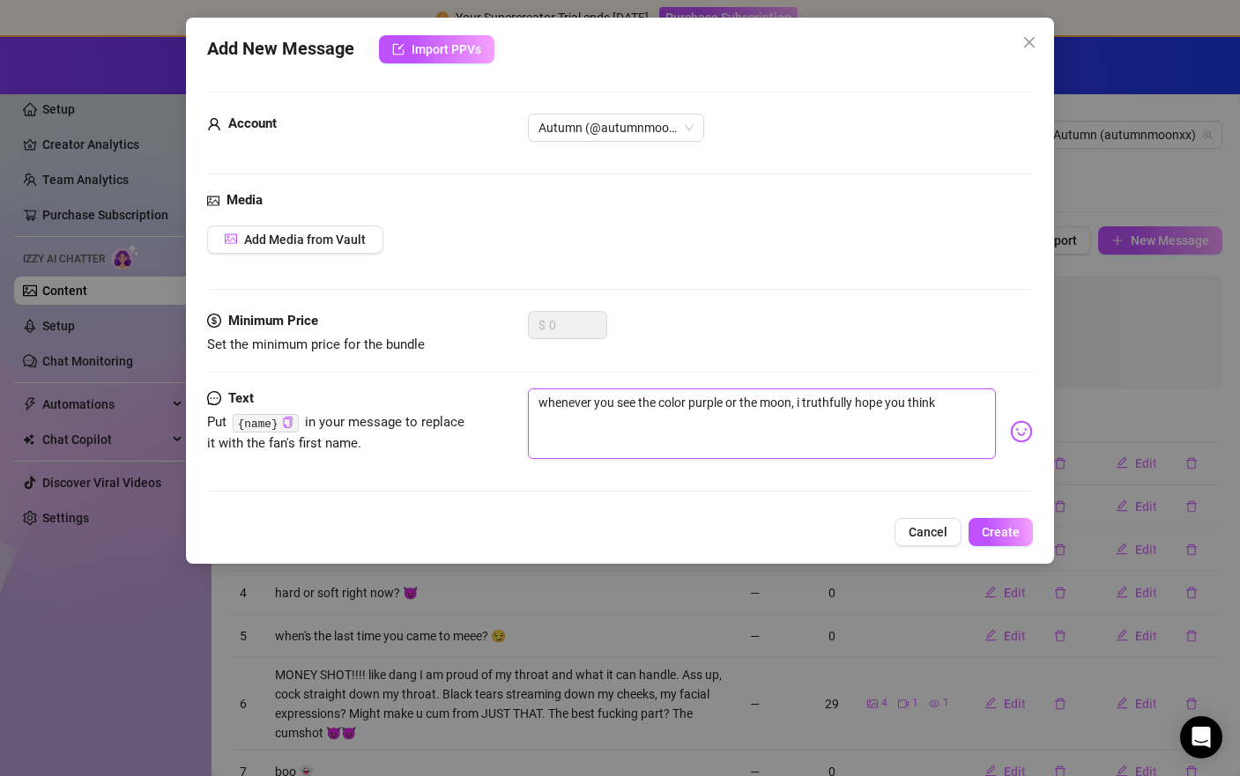
type textarea "whenever you see the color purple or the moon, i truthfully hope you think"
type textarea "whenever you see the color purple or the moon, i truthfully hope you think o"
type textarea "whenever you see the color purple or the moon, i truthfully hope you think of"
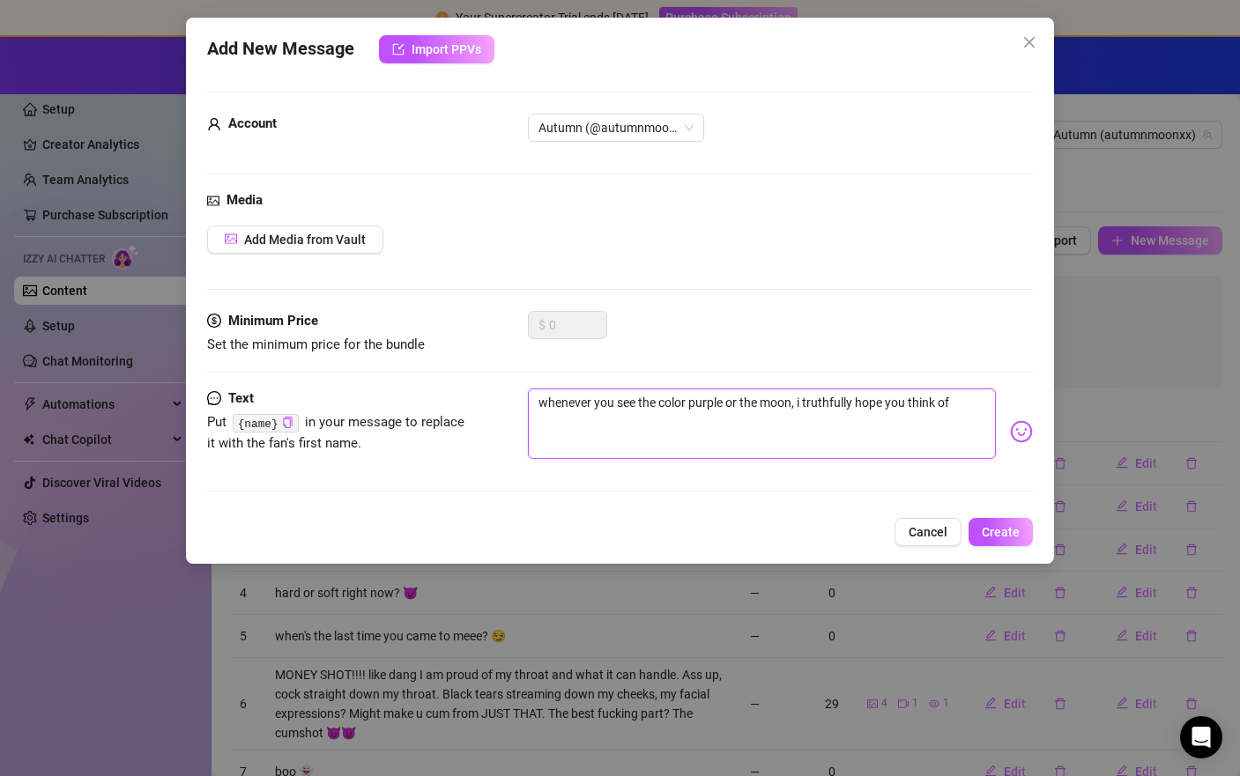
type textarea "whenever you see the color purple or the moon, i truthfully hope you think of"
type textarea "whenever you see the color purple or the moon, i truthfully hope you think of m"
type textarea "whenever you see the color purple or the moon, i truthfully hope you think of me"
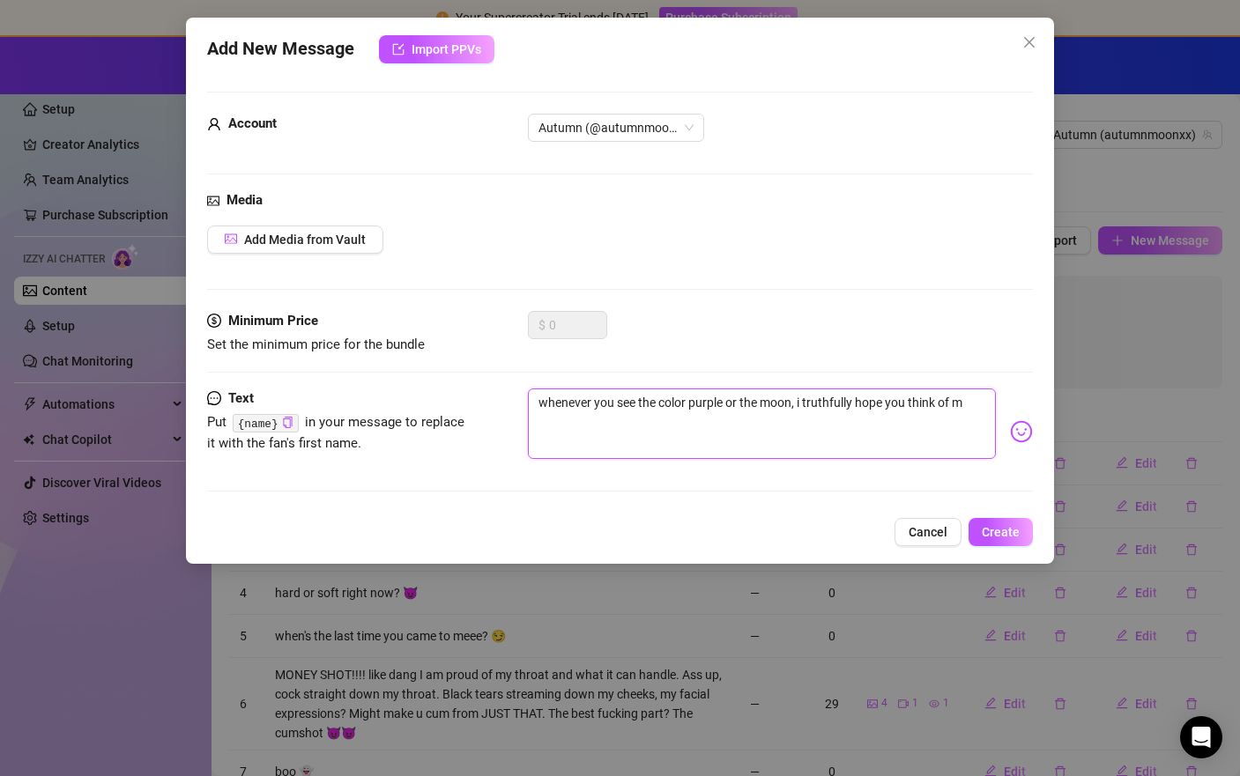
type textarea "whenever you see the color purple or the moon, i truthfully hope you think of me"
type textarea "whenever you see the color purple or the moon, i truthfully hope you think of m…"
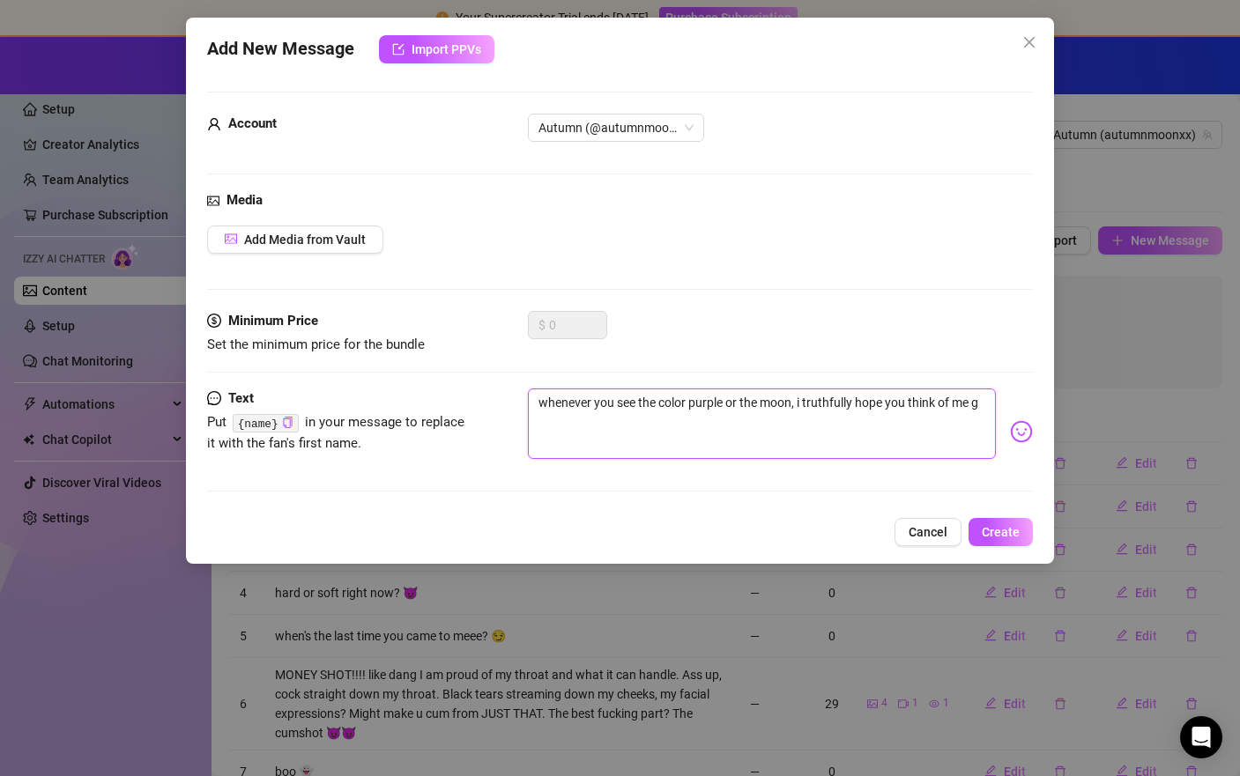
type textarea "whenever you see the color purple or the moon, i truthfully hope you think of m…"
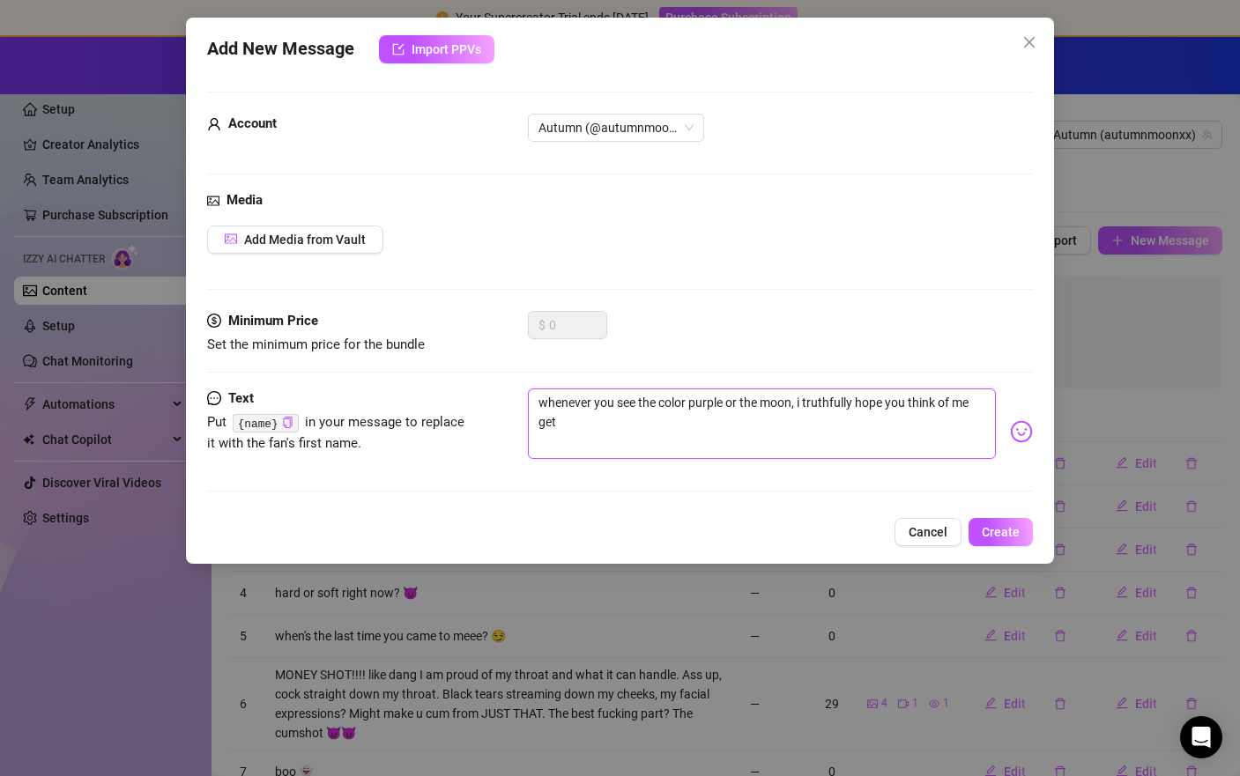
type textarea "whenever you see the color purple or the moon, i truthfully hope you think of m…"
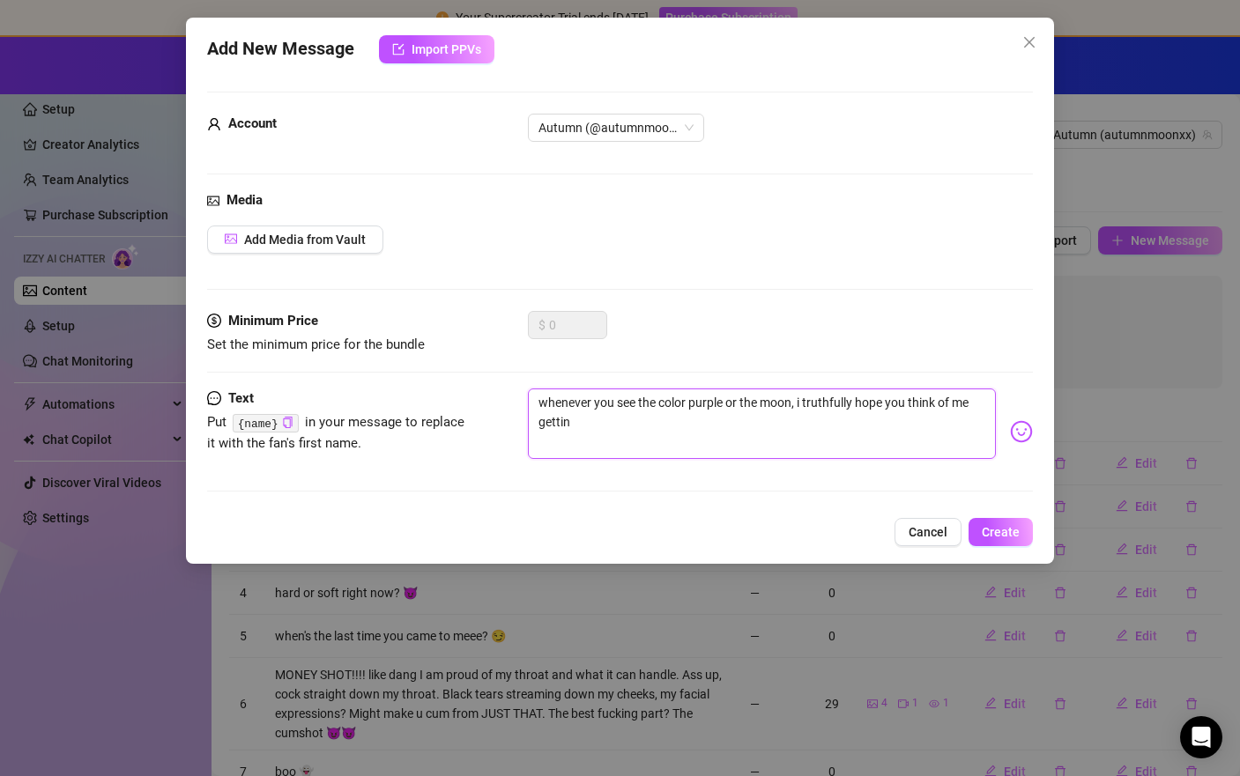
type textarea "whenever you see the color purple or the moon, i truthfully hope you think of m…"
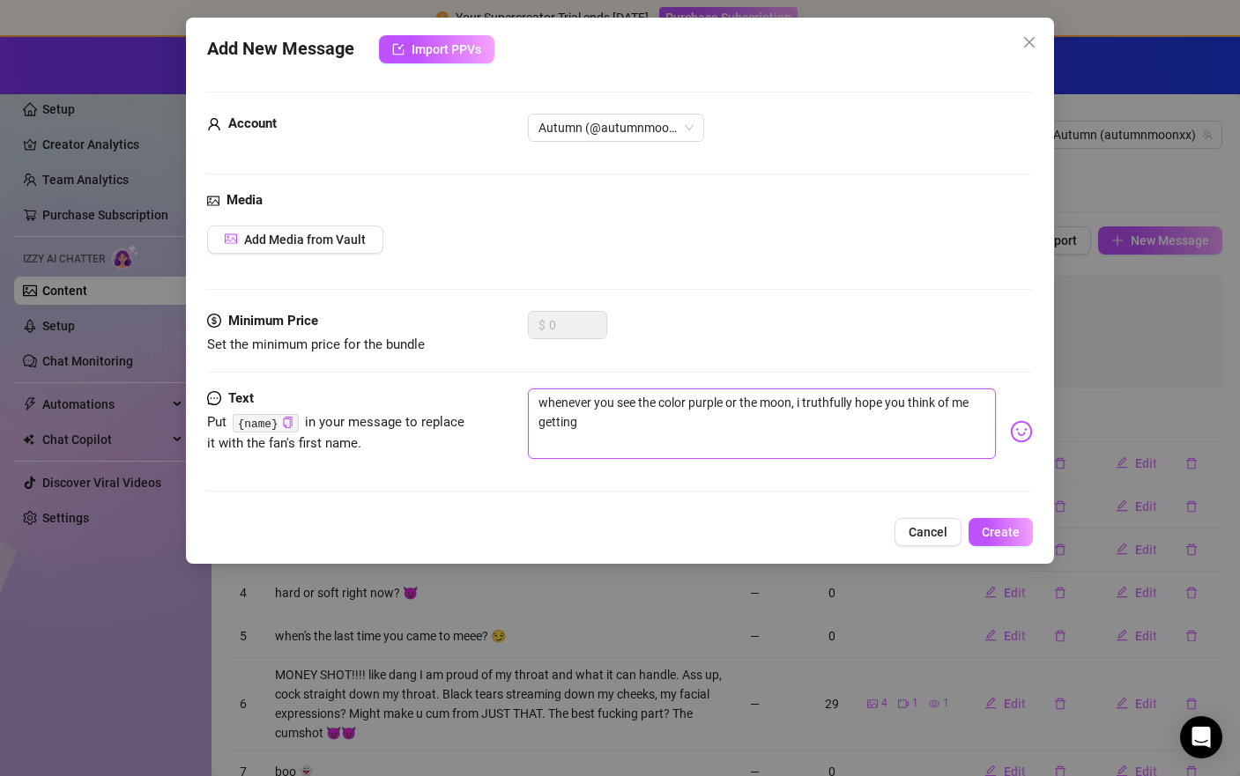
type textarea "whenever you see the color purple or the moon, i truthfully hope you think of m…"
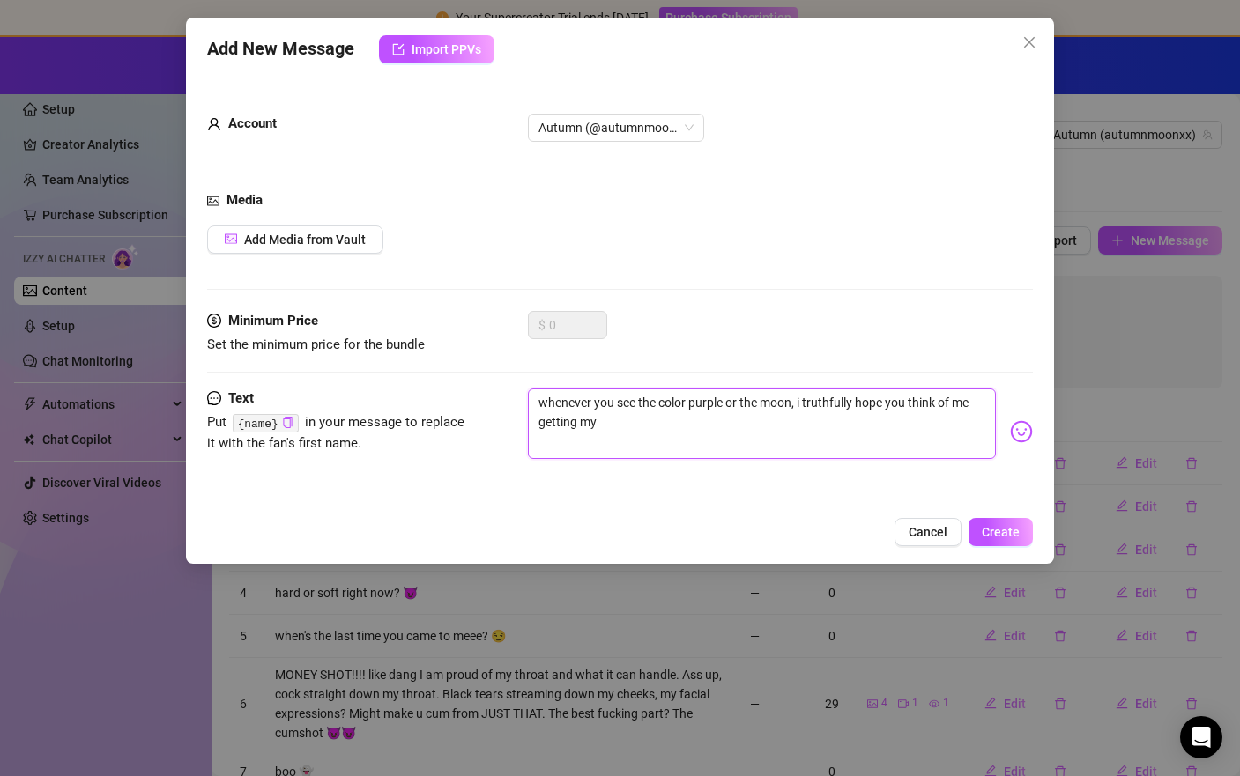
type textarea "whenever you see the color purple or the moon, i truthfully hope you think of m…"
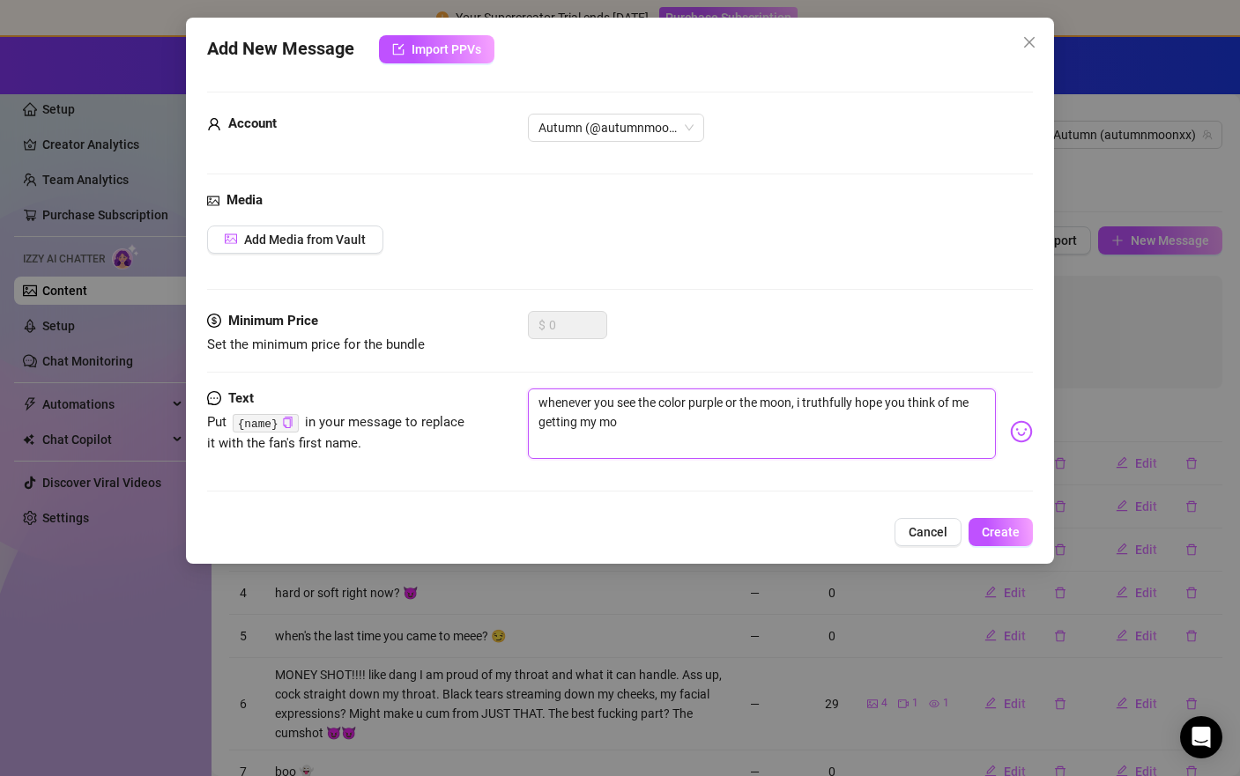
type textarea "whenever you see the color purple or the moon, i truthfully hope you think of m…"
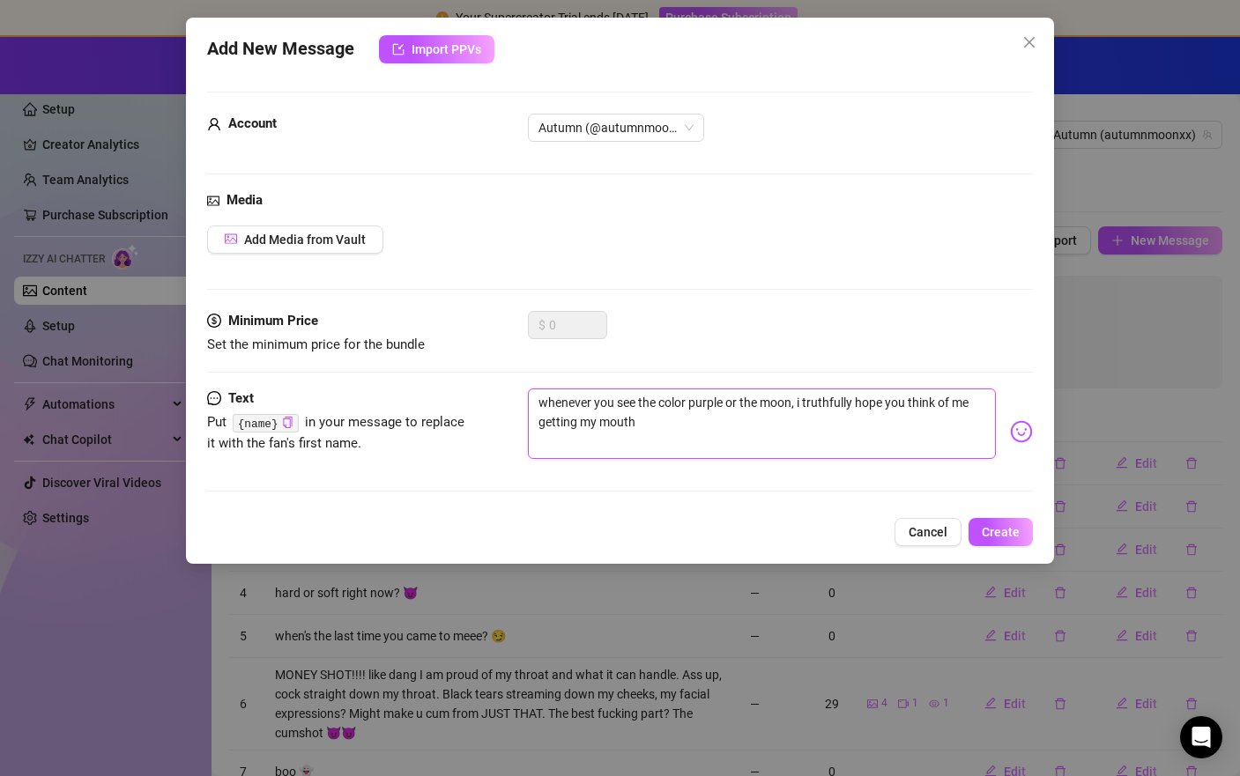
type textarea "whenever you see the color purple or the moon, i truthfully hope you think of m…"
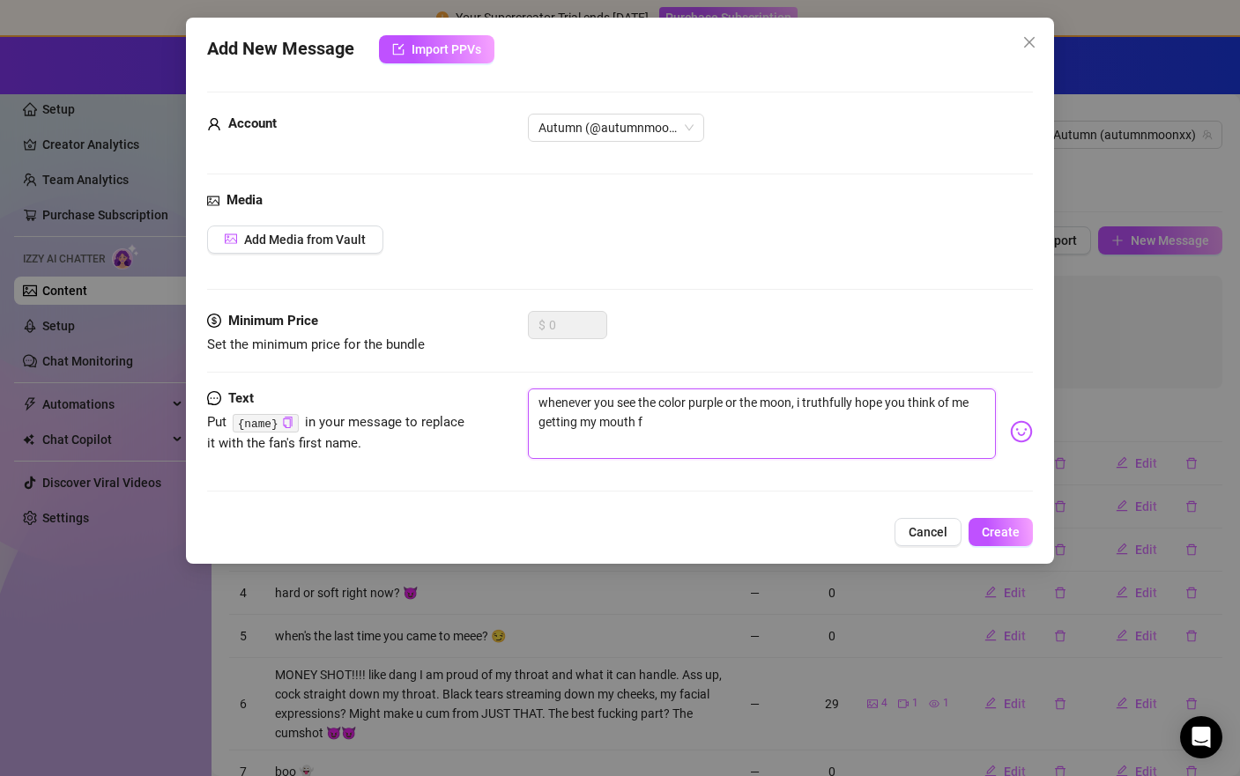
type textarea "whenever you see the color purple or the moon, i truthfully hope you think of m…"
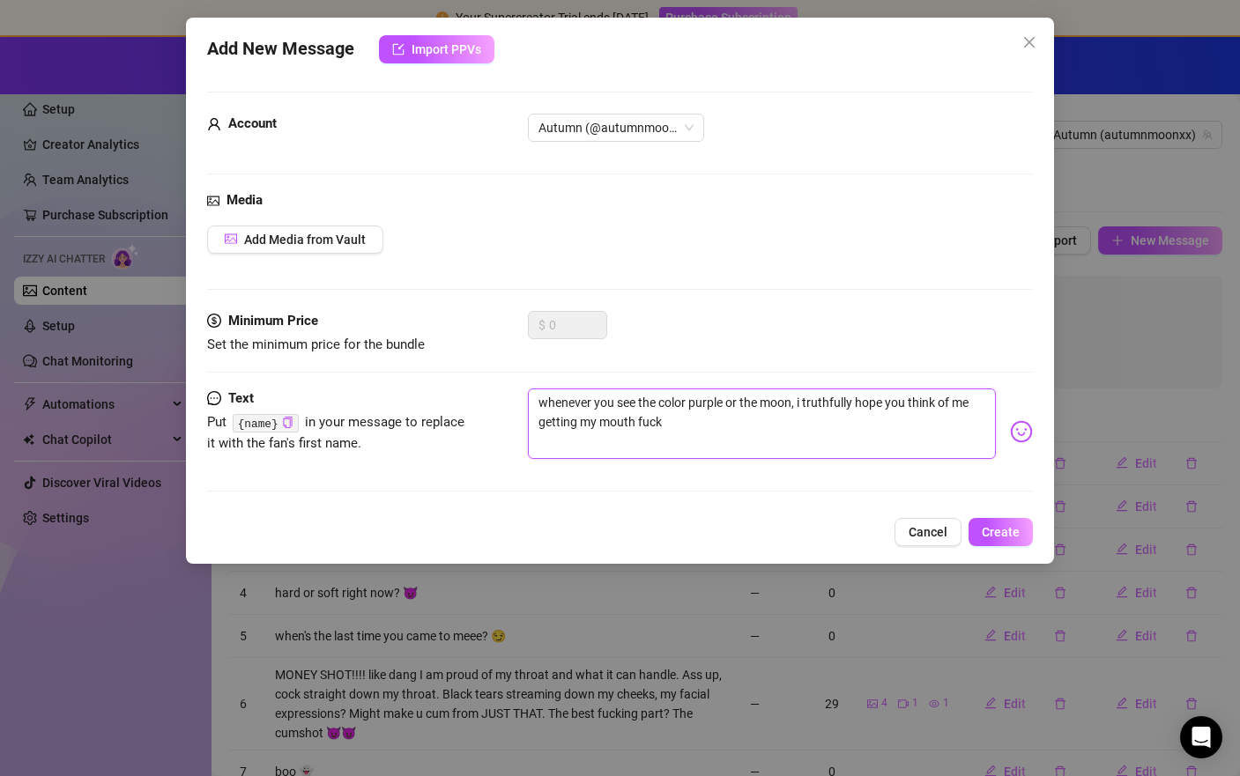
type textarea "whenever you see the color purple or the moon, i truthfully hope you think of m…"
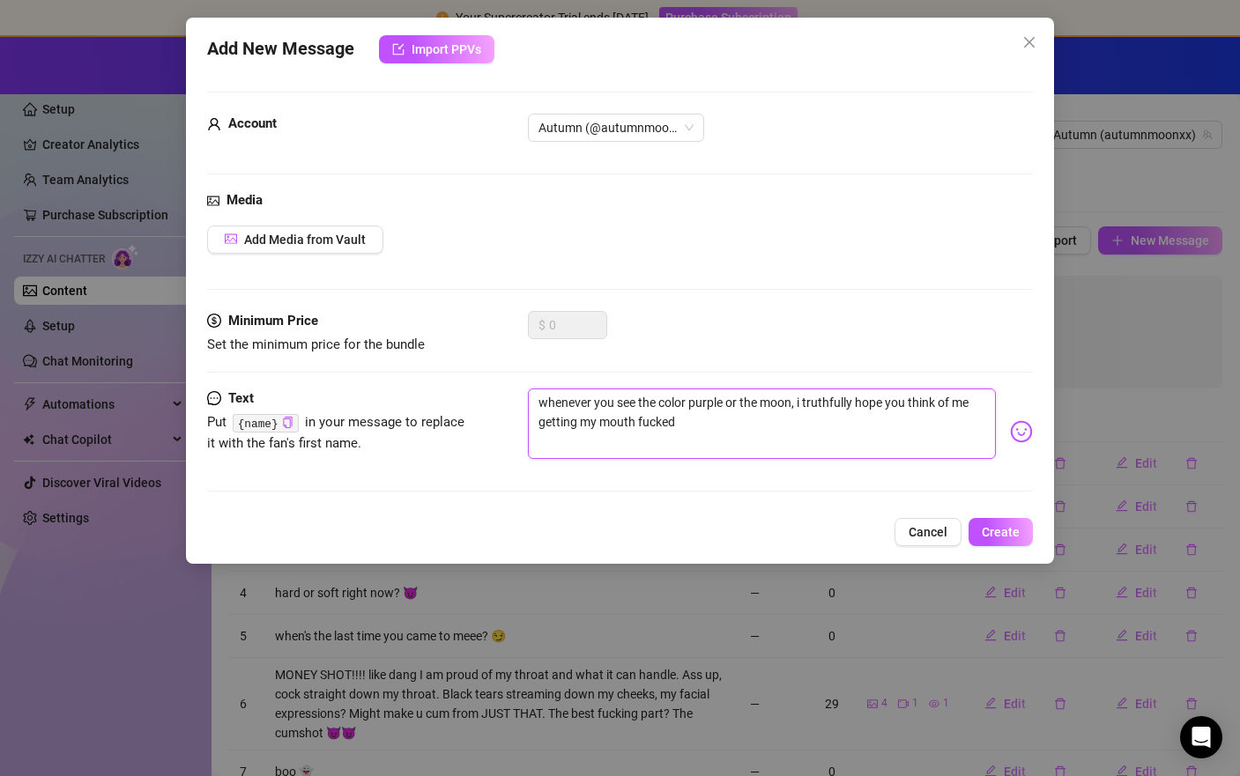
type textarea "whenever you see the color purple or the moon, i truthfully hope you think of m…"
click at [1011, 527] on span "Create" at bounding box center [1001, 532] width 38 height 14
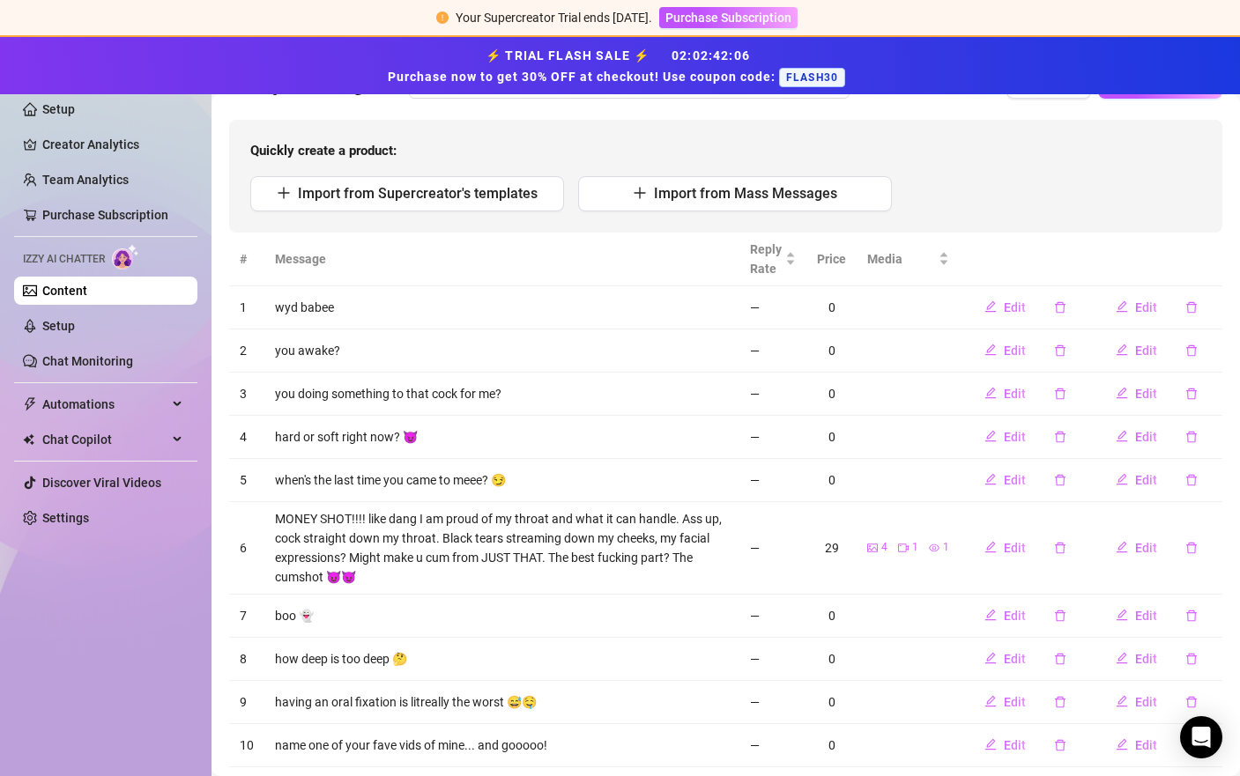
scroll to position [158, 0]
click at [1139, 551] on span "Edit" at bounding box center [1146, 546] width 22 height 14
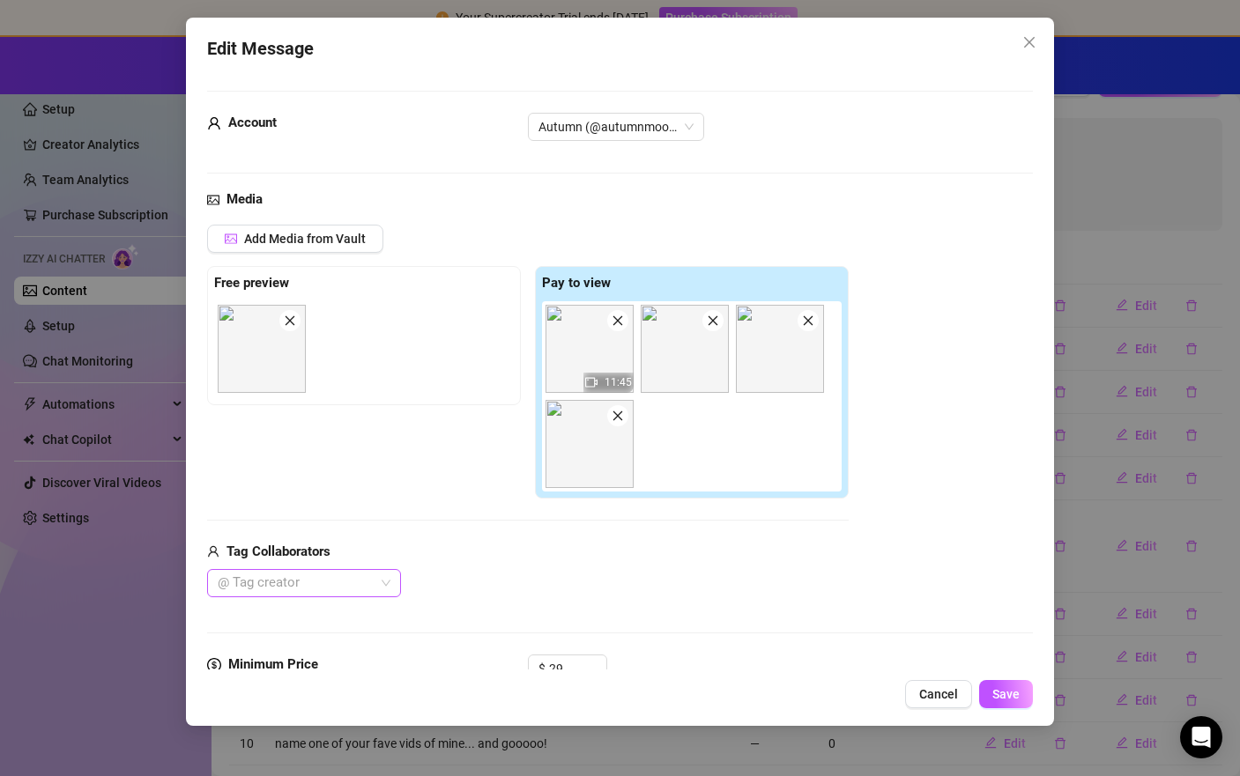
click at [370, 571] on div at bounding box center [295, 583] width 168 height 25
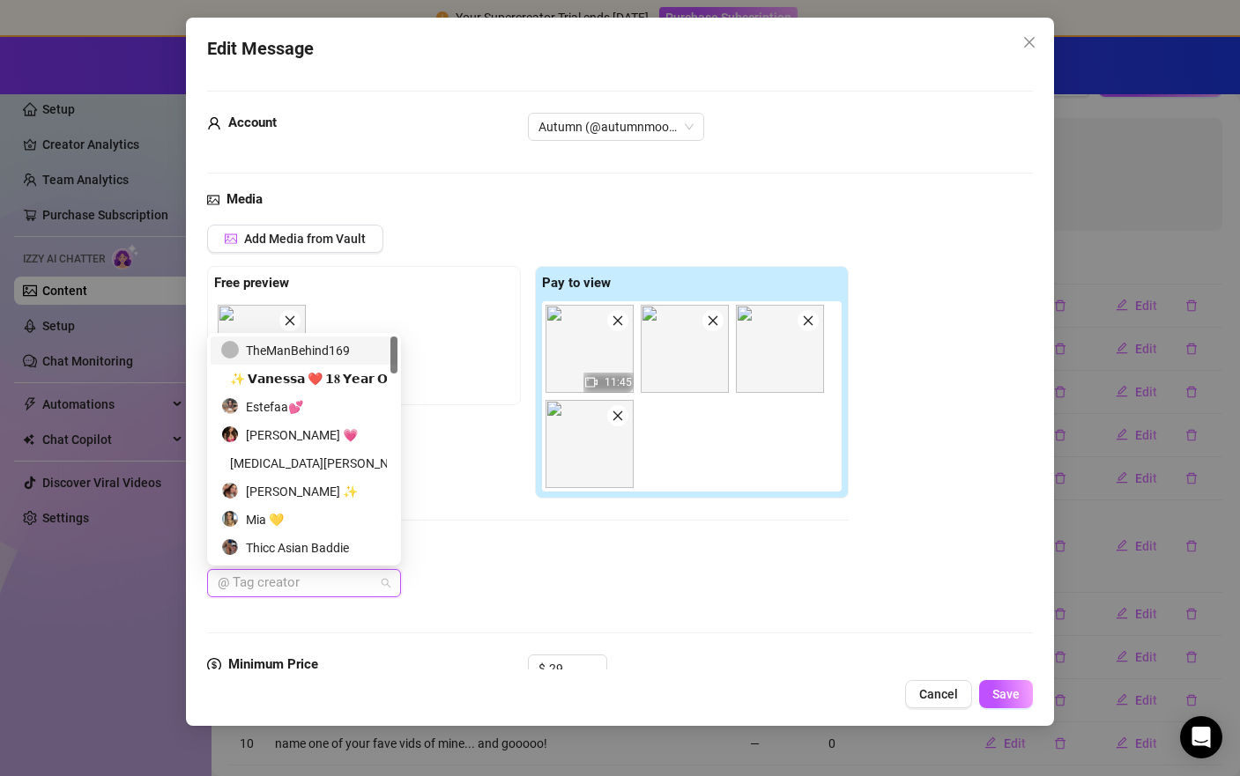
click at [325, 350] on div "TheManBehind169" at bounding box center [304, 350] width 166 height 19
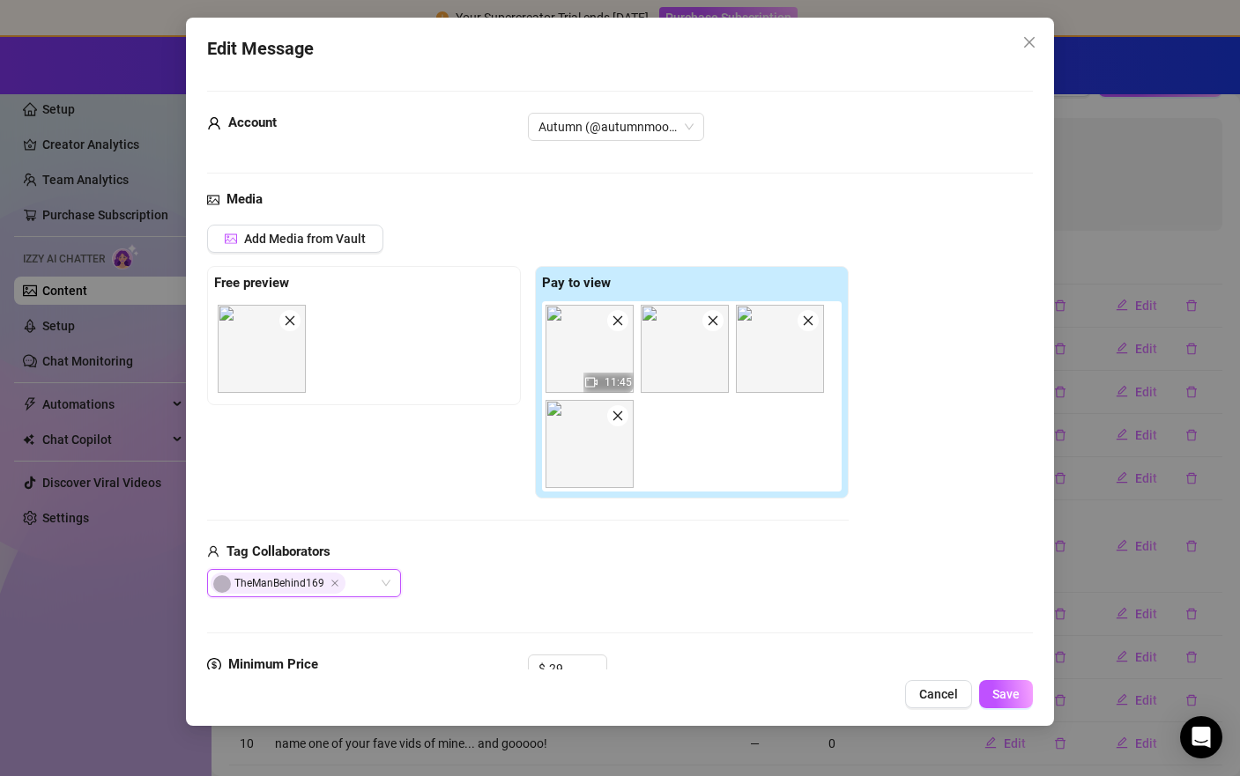
click at [823, 601] on div "Media Add Media from Vault Free preview Pay to view 11:45 Tag Collaborators The…" at bounding box center [620, 421] width 826 height 465
click at [1024, 695] on button "Save" at bounding box center [1006, 694] width 54 height 28
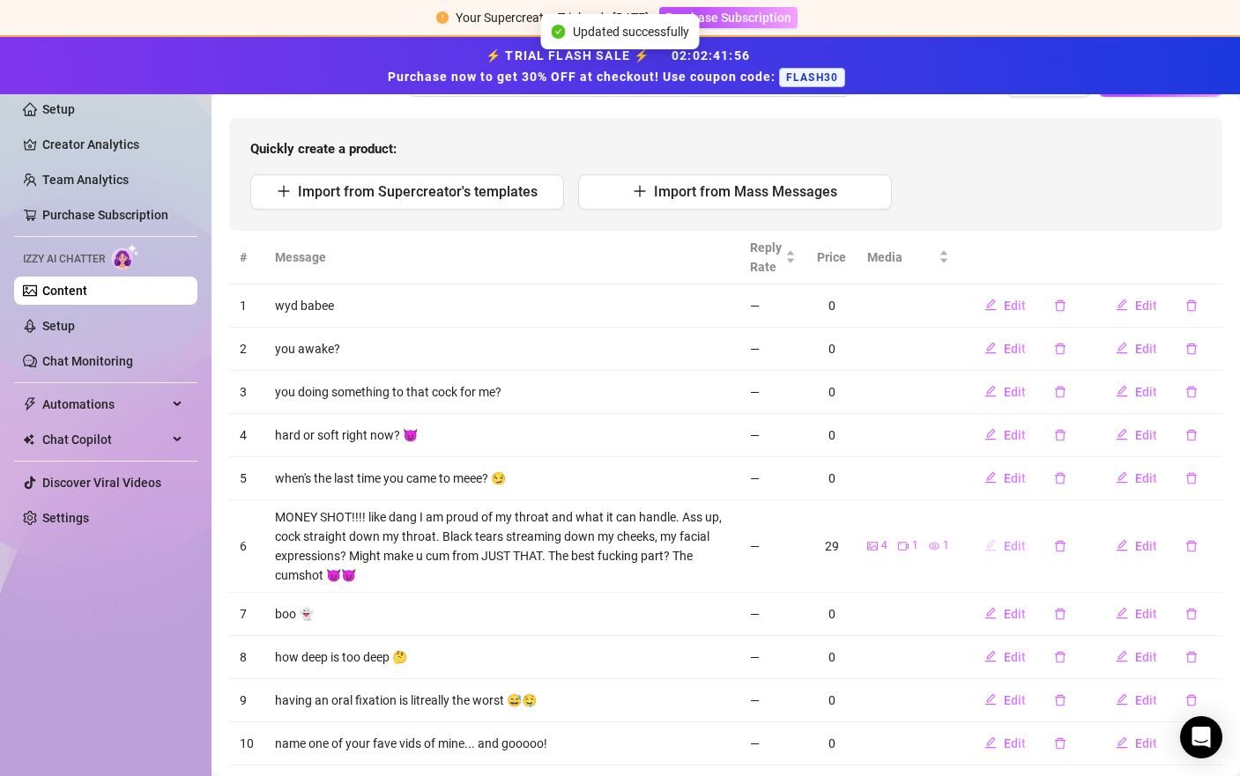
click at [1007, 546] on span "Edit" at bounding box center [1015, 546] width 22 height 14
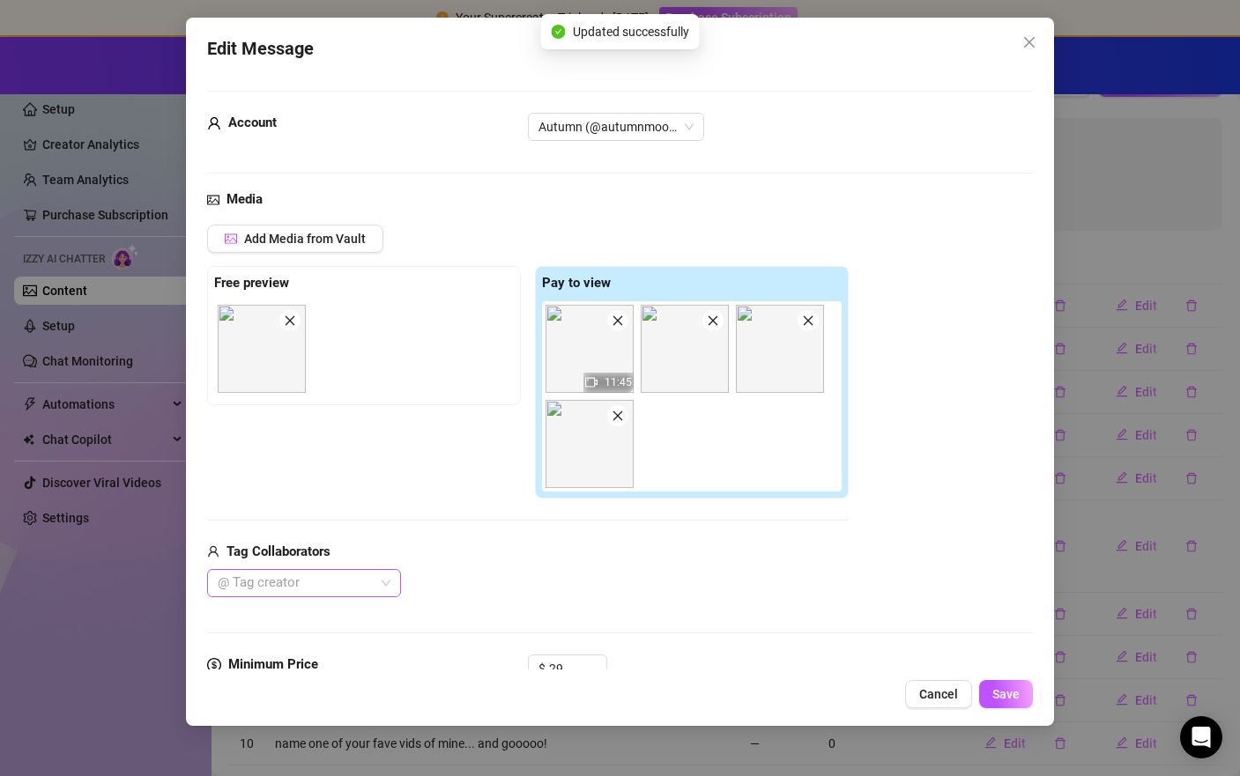
click at [381, 579] on div "@ Tag creator" at bounding box center [304, 583] width 194 height 28
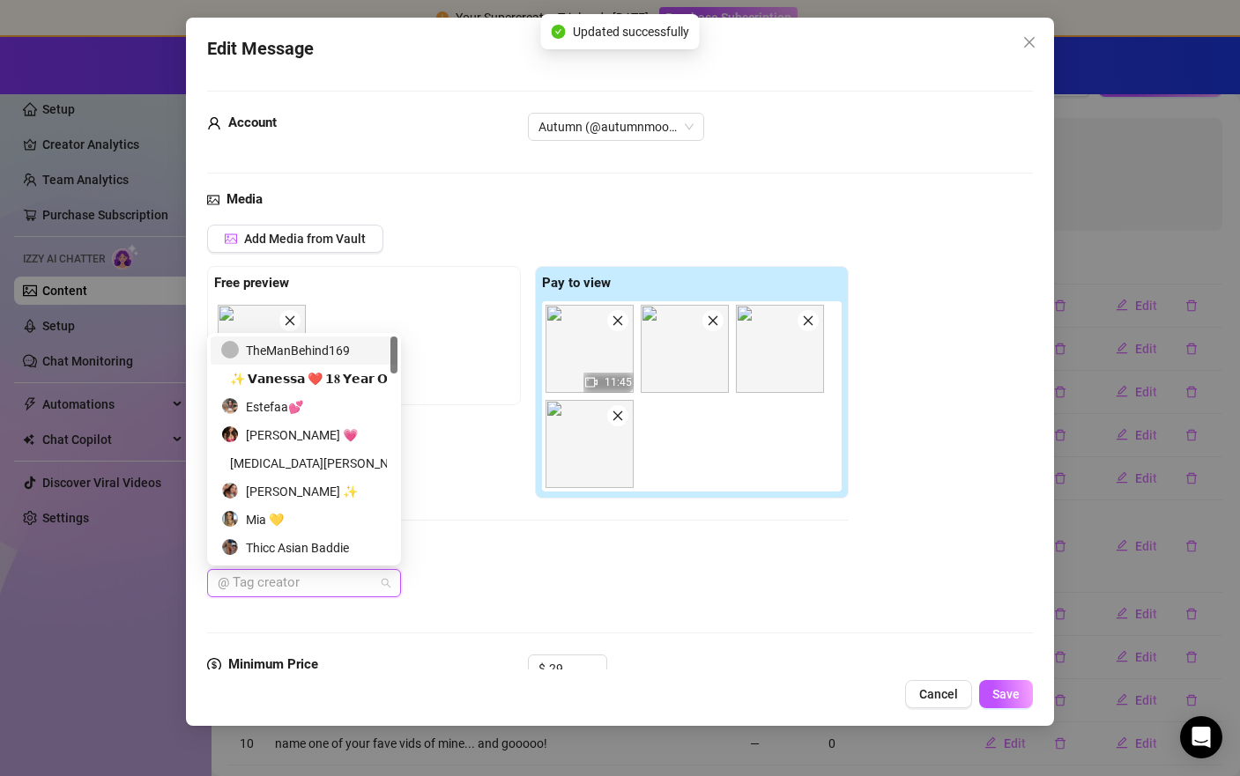
click at [319, 349] on div "TheManBehind169" at bounding box center [304, 350] width 166 height 19
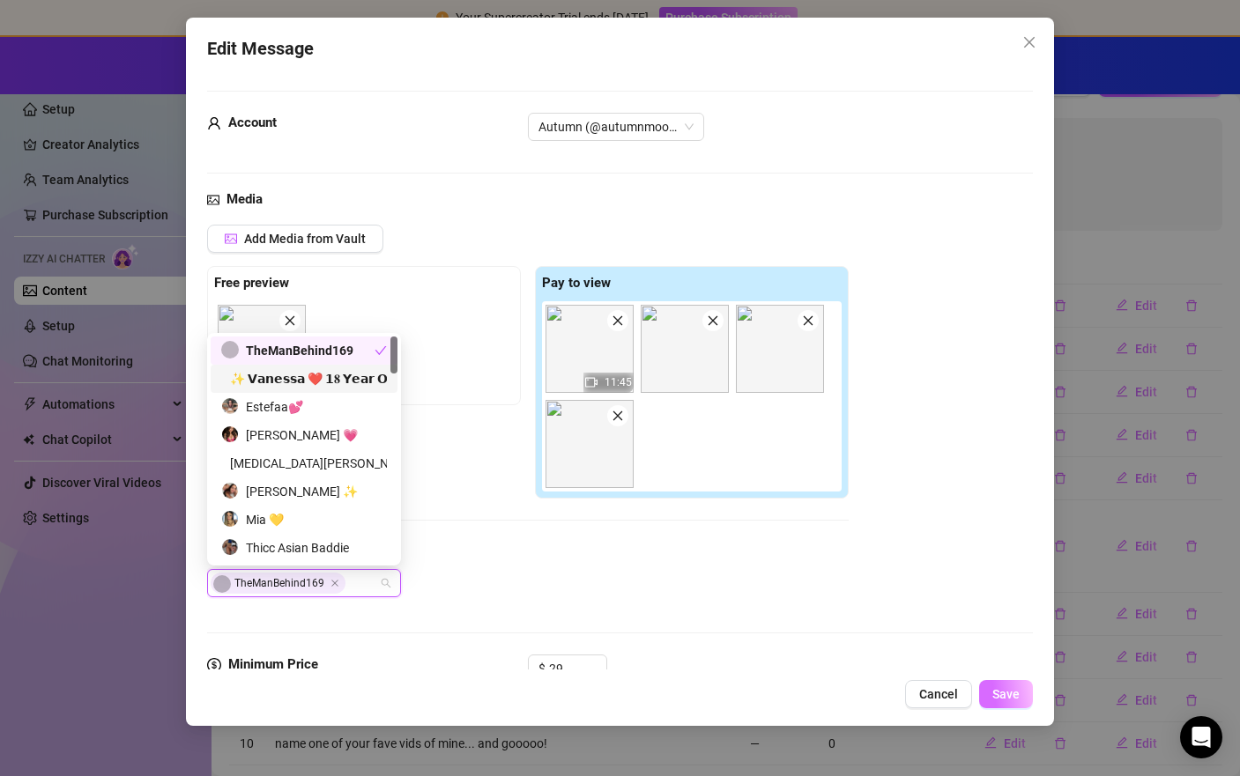
click at [1016, 708] on button "Save" at bounding box center [1006, 694] width 54 height 28
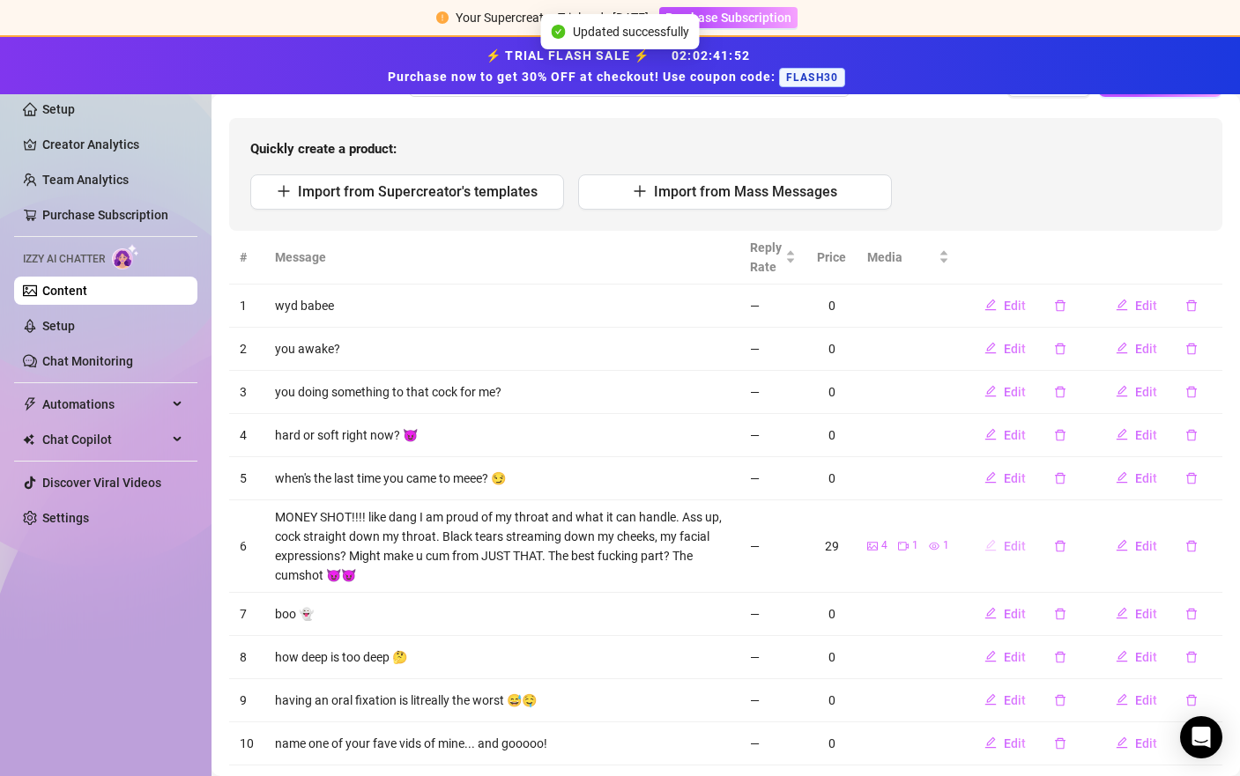
click at [998, 553] on button "Edit" at bounding box center [1005, 546] width 70 height 28
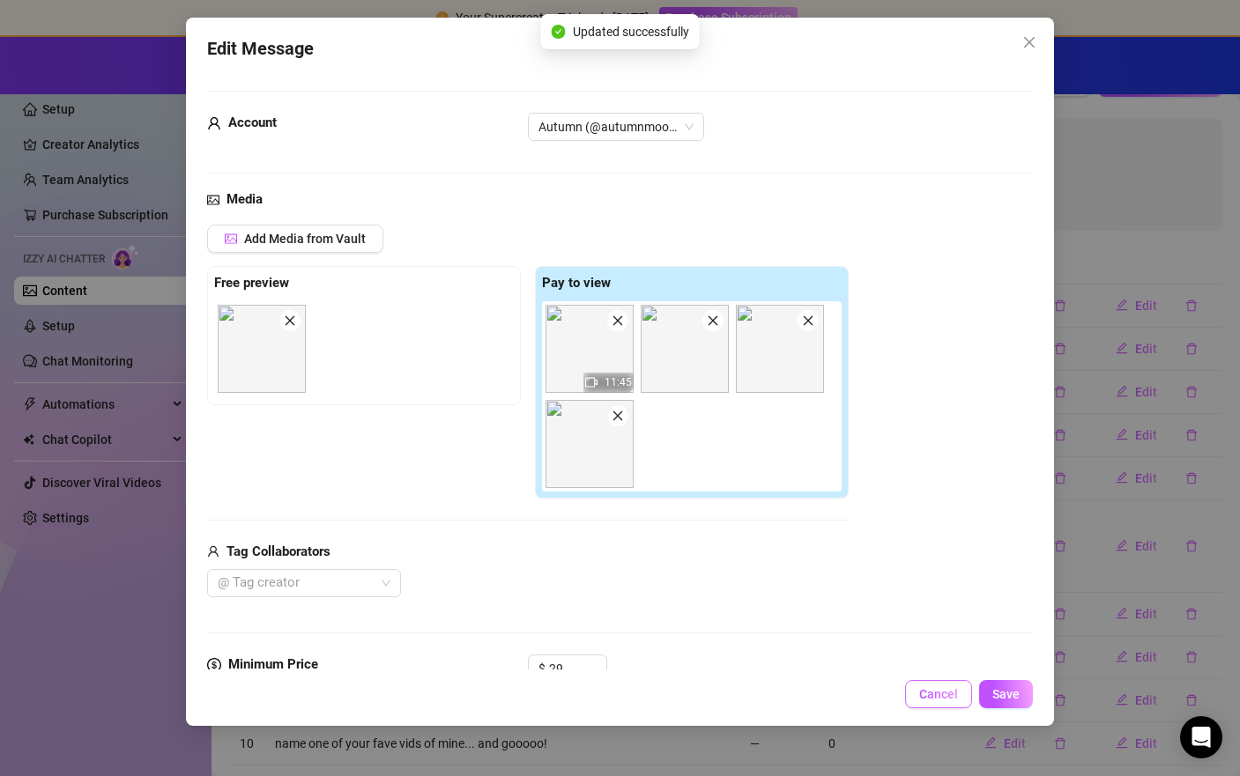
click at [924, 701] on span "Cancel" at bounding box center [938, 694] width 39 height 14
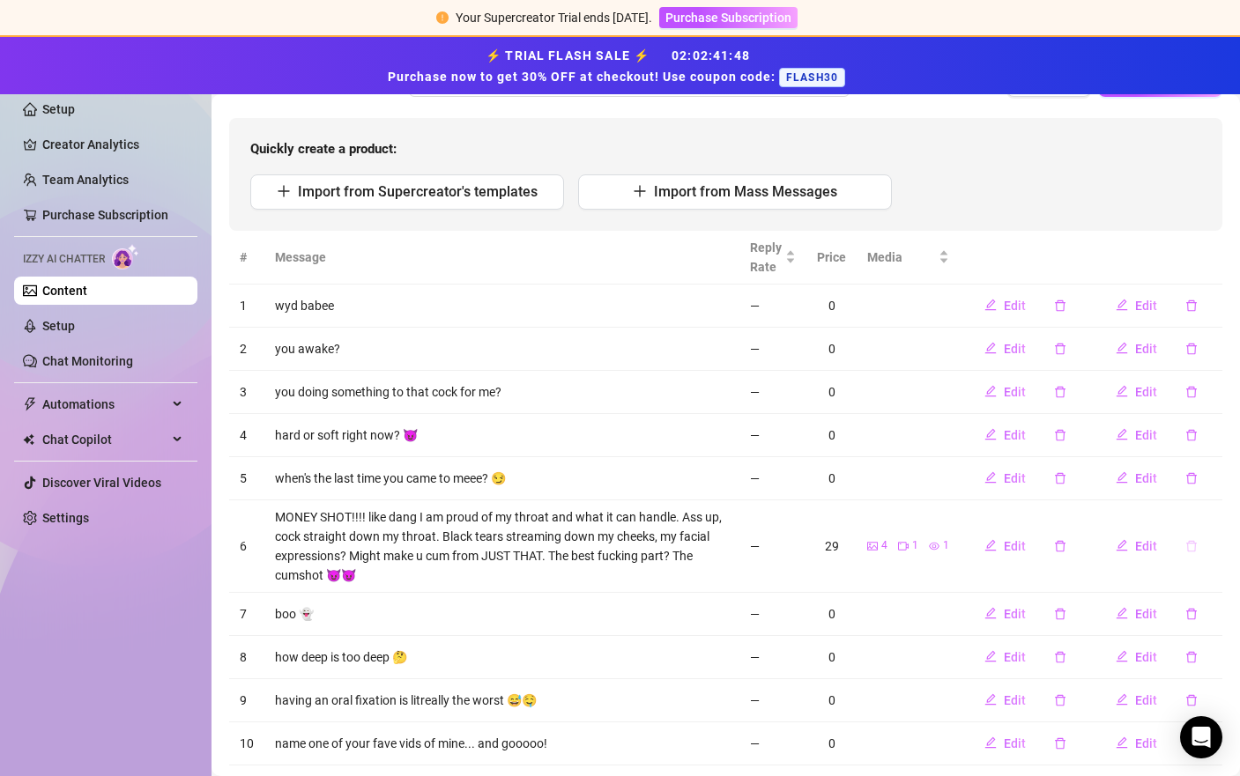
click at [1185, 545] on icon "delete" at bounding box center [1191, 546] width 12 height 12
click at [1206, 505] on span "Yes" at bounding box center [1209, 500] width 21 height 14
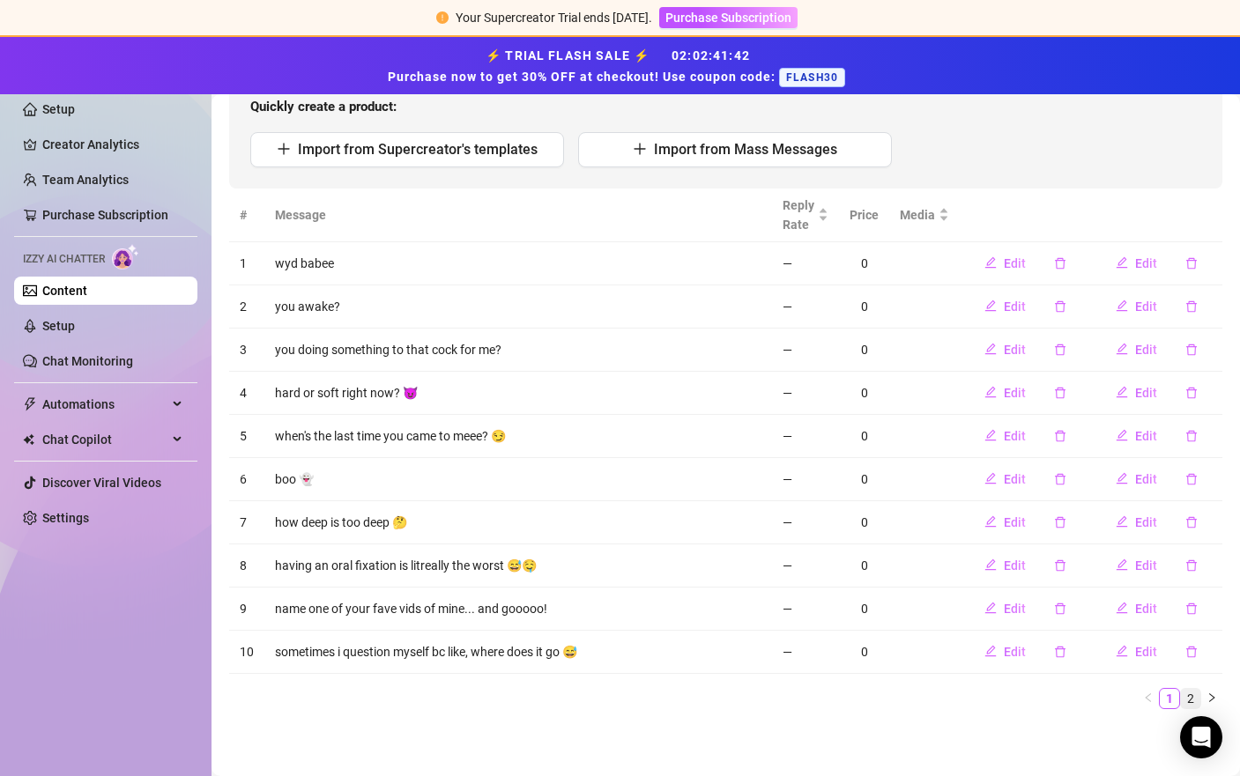
click at [1181, 694] on link "2" at bounding box center [1190, 698] width 19 height 19
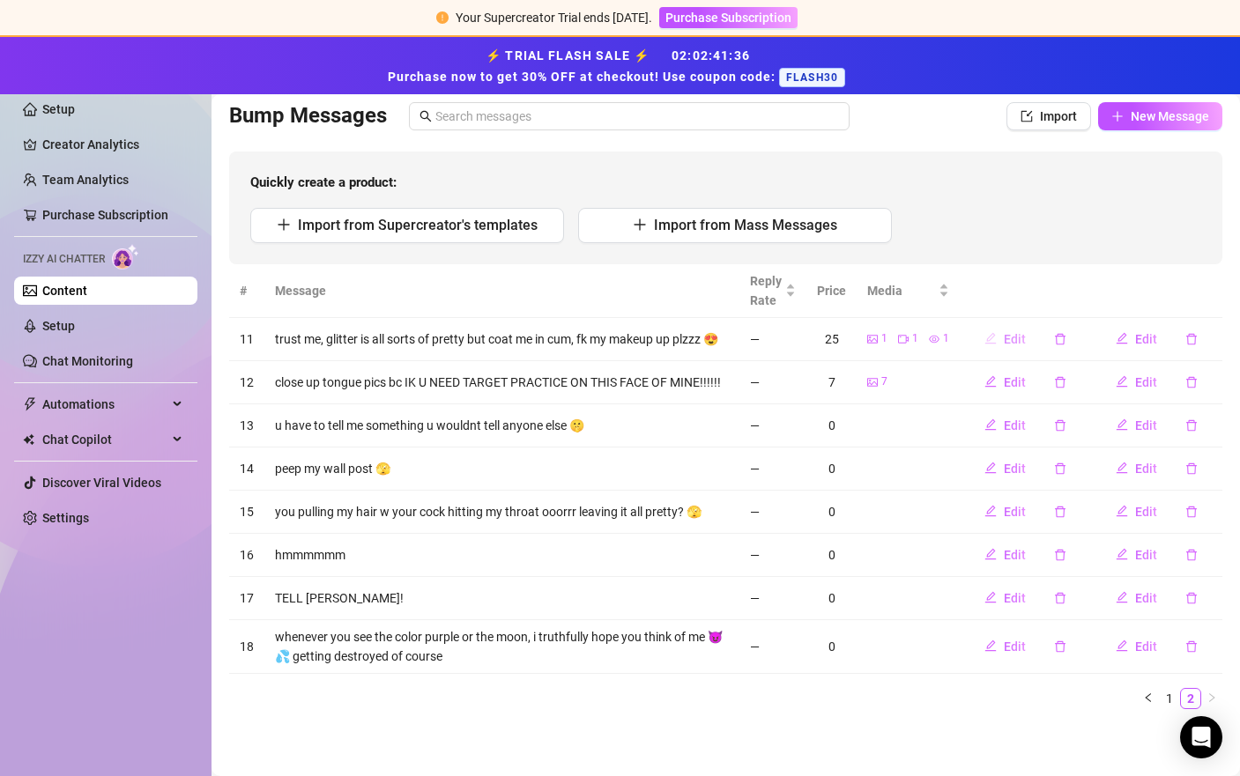
click at [1016, 325] on button "Edit" at bounding box center [1005, 339] width 70 height 28
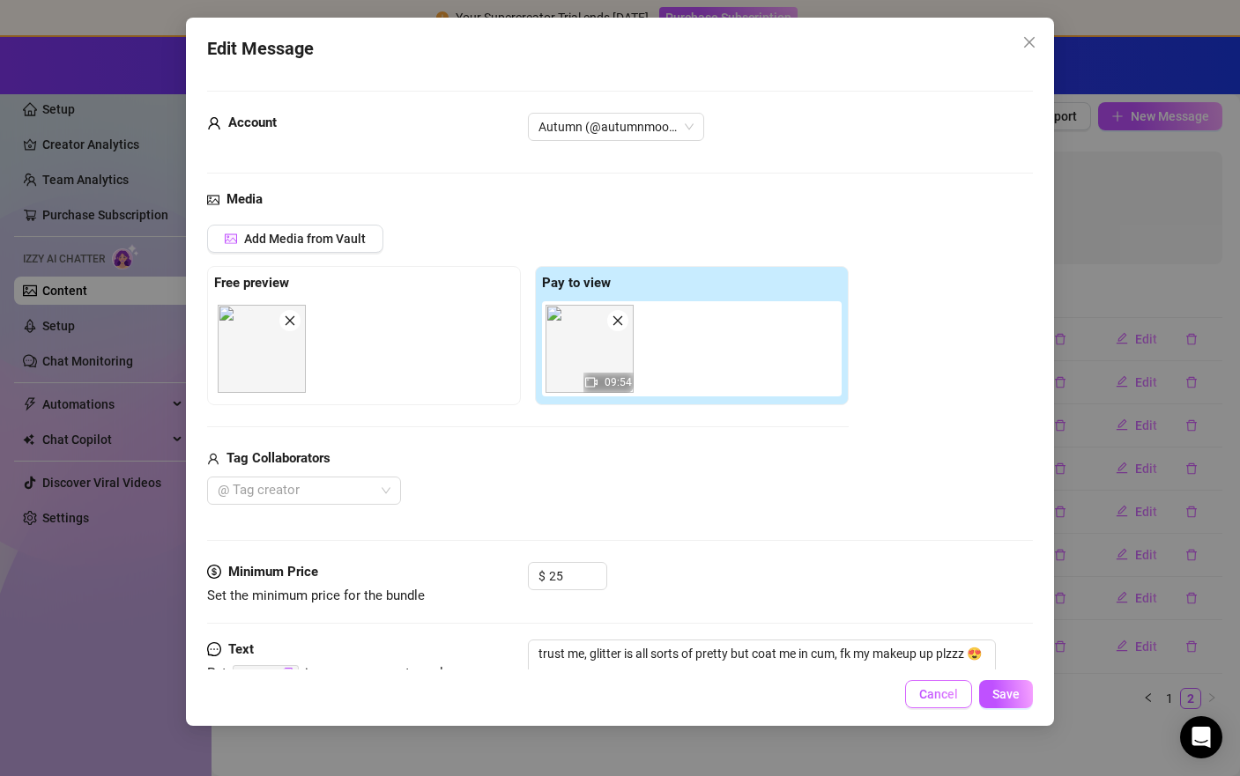
click at [962, 687] on button "Cancel" at bounding box center [938, 694] width 67 height 28
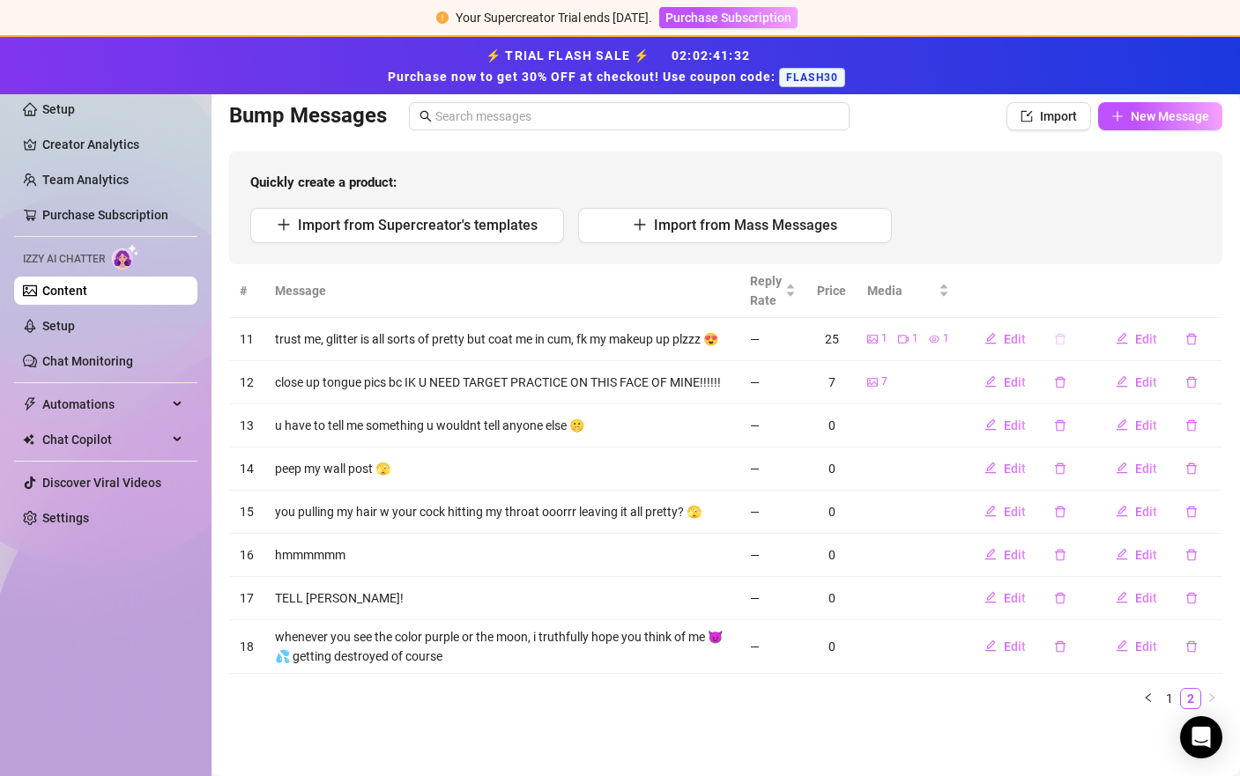
click at [1049, 332] on button "button" at bounding box center [1060, 339] width 41 height 28
click at [1106, 282] on span "Yes" at bounding box center [1097, 278] width 21 height 14
